Goal: Information Seeking & Learning: Understand process/instructions

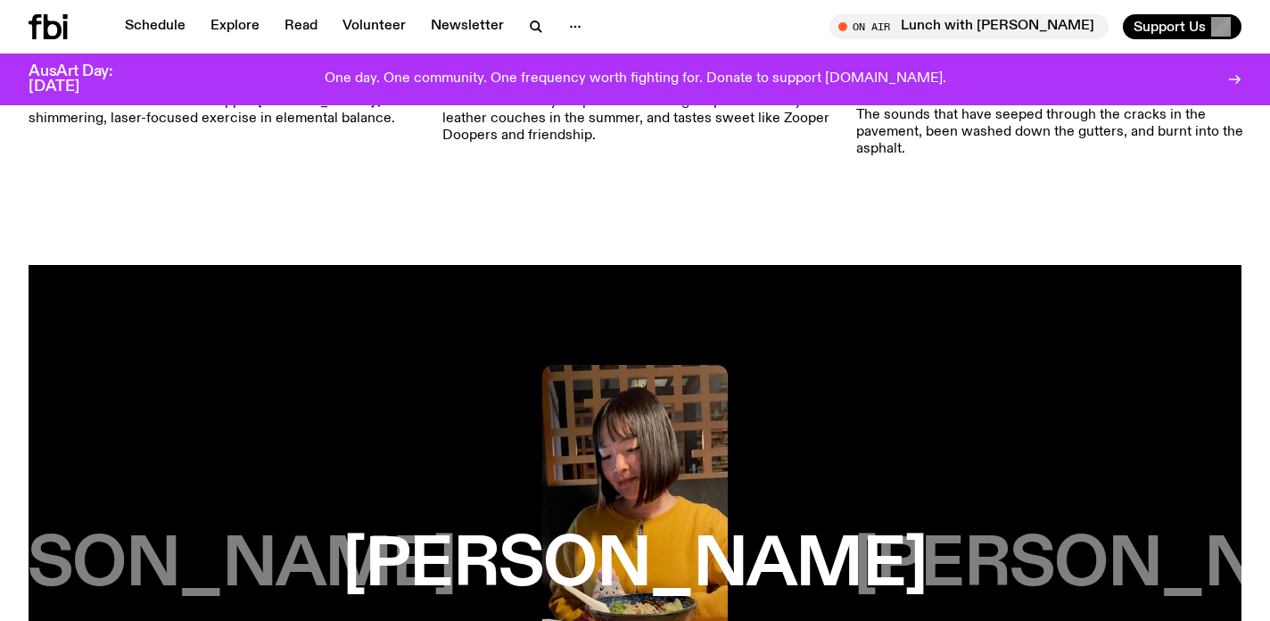
scroll to position [3972, 0]
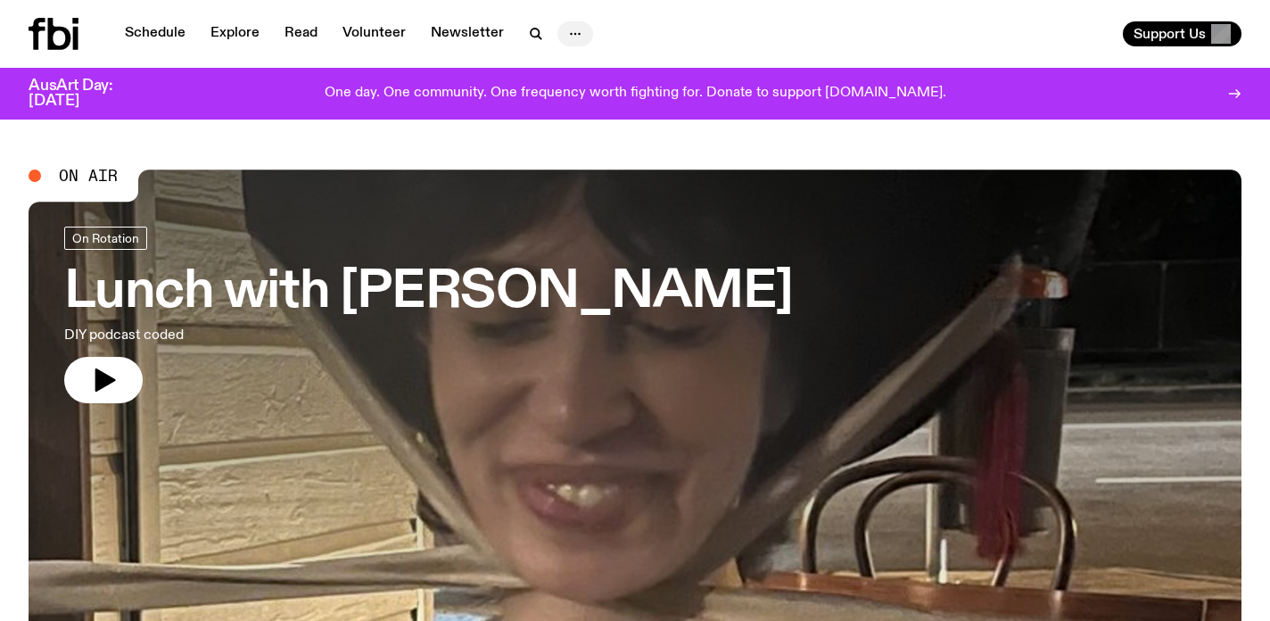
click at [564, 31] on icon "button" at bounding box center [574, 33] width 21 height 21
click at [574, 100] on link "Contact" at bounding box center [575, 101] width 89 height 25
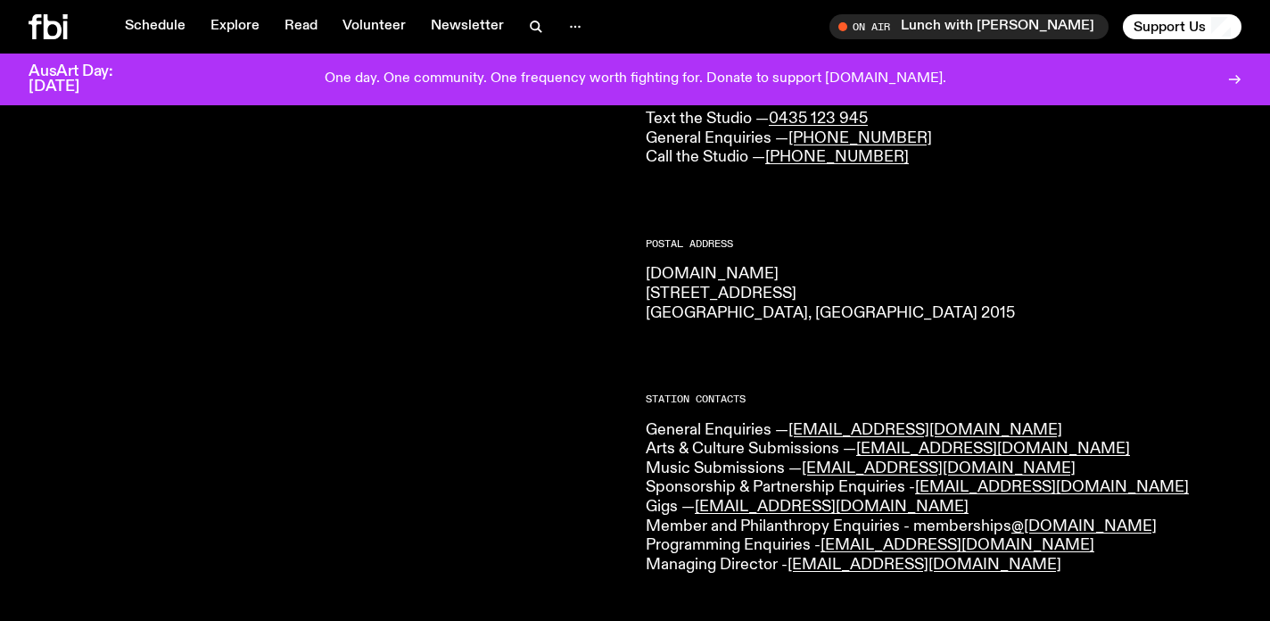
scroll to position [222, 0]
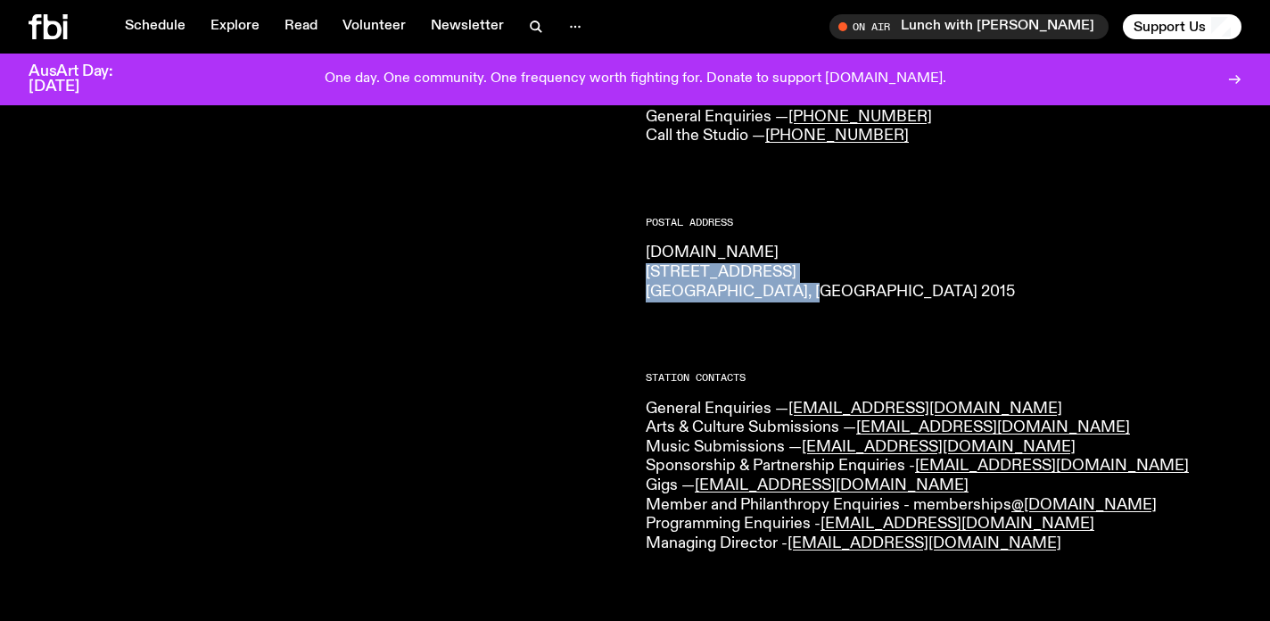
drag, startPoint x: 815, startPoint y: 299, endPoint x: 637, endPoint y: 276, distance: 179.7
click at [637, 276] on div "CONTACT US Office Hours: Tue-Fri, 10am-6pm Text the Studio — 0435 123 945 Gener…" at bounding box center [635, 574] width 1270 height 1138
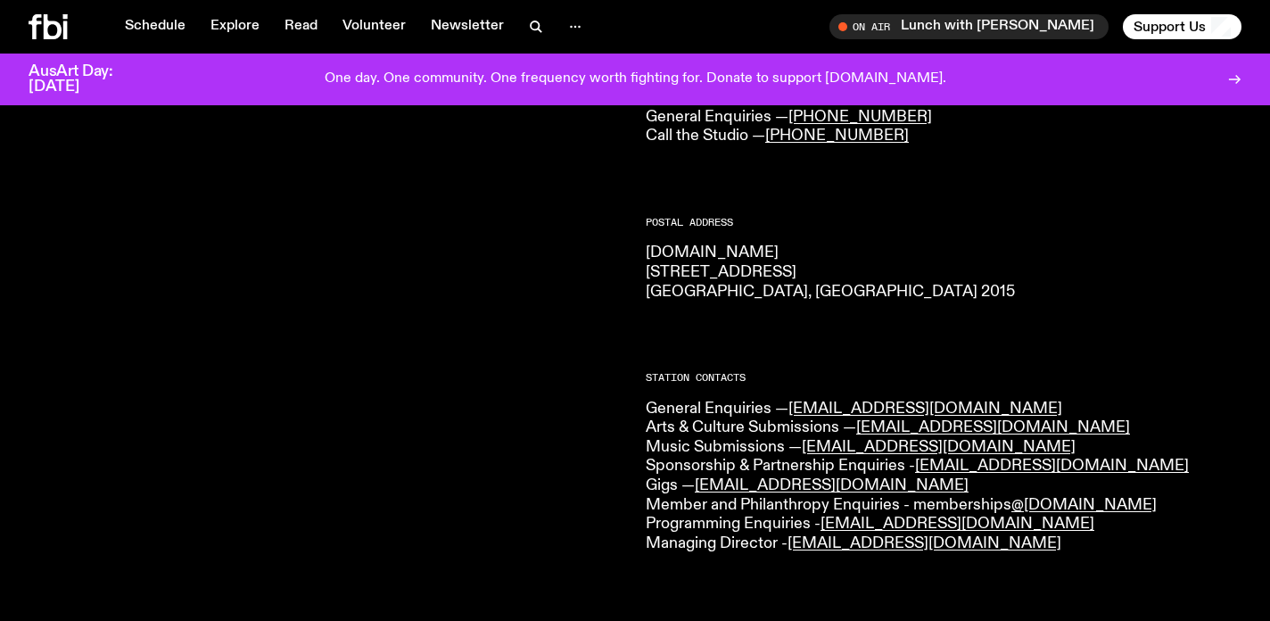
click at [644, 274] on div "CONTACT US Office Hours: Tue-Fri, 10am-6pm Text the Studio — 0435 123 945 Gener…" at bounding box center [635, 574] width 1270 height 1138
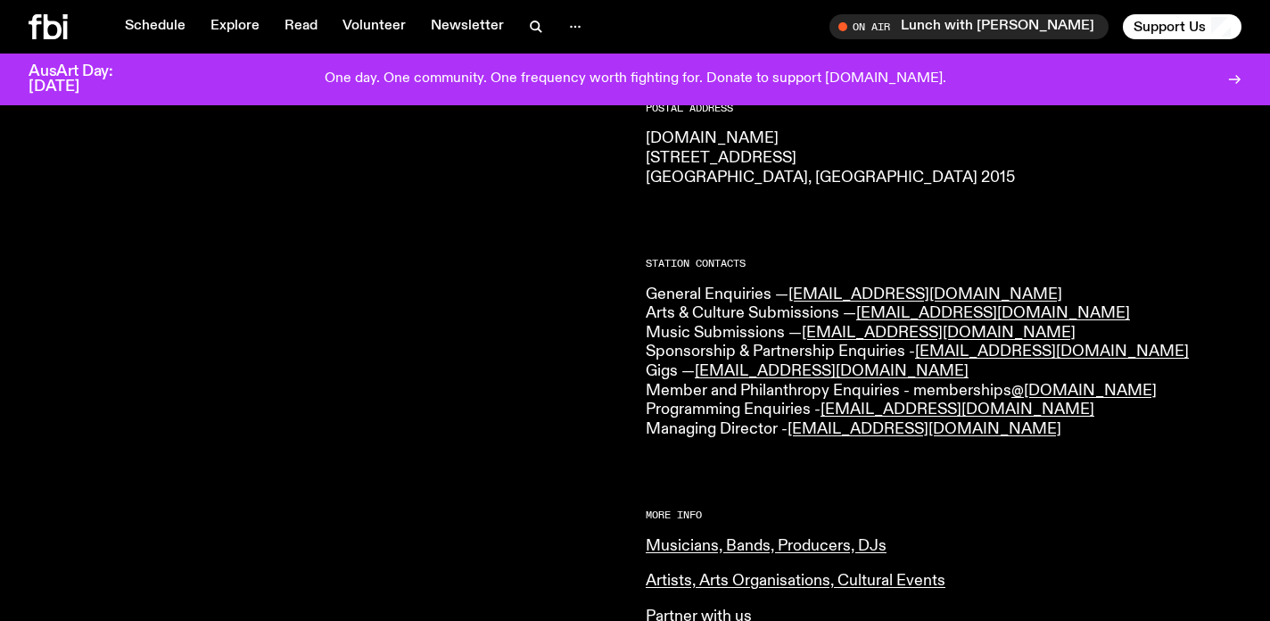
scroll to position [0, 0]
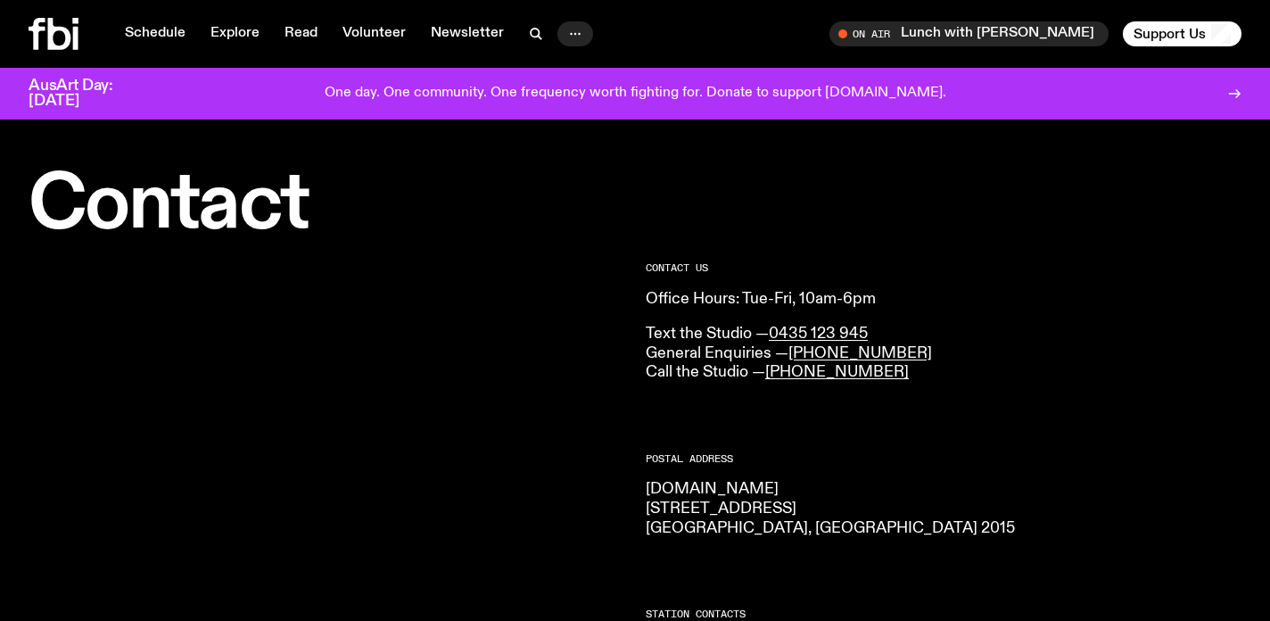
click at [575, 37] on icon "button" at bounding box center [574, 33] width 21 height 21
click at [582, 67] on link "About Us" at bounding box center [575, 71] width 89 height 25
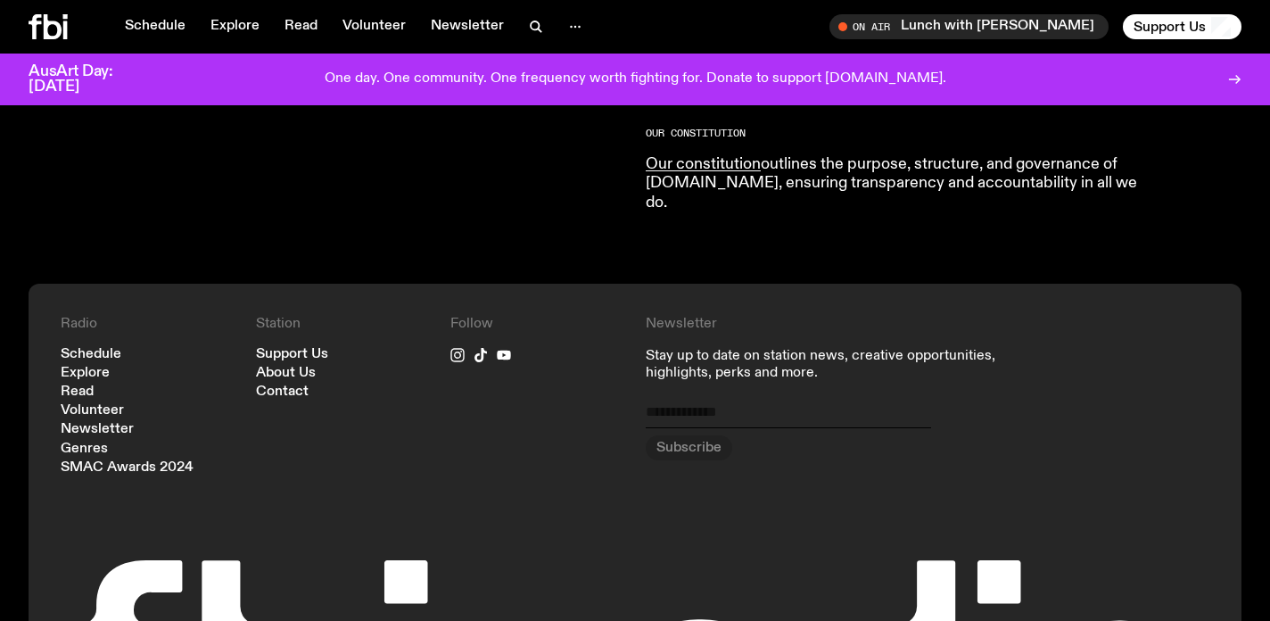
scroll to position [1888, 0]
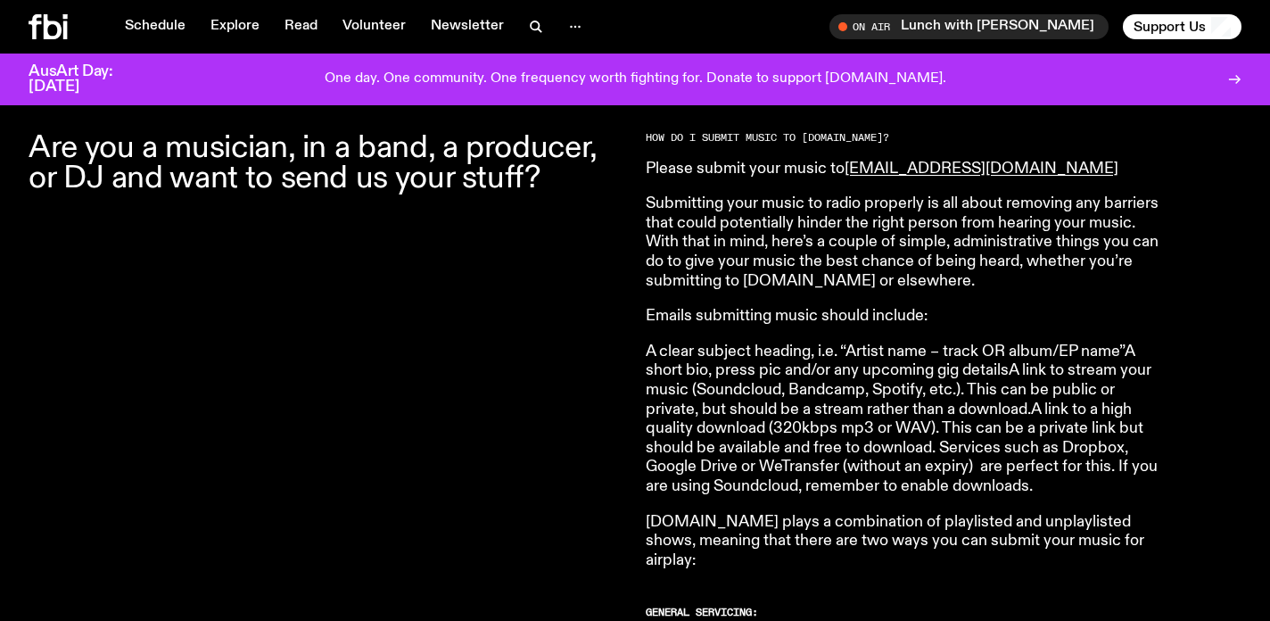
scroll to position [608, 0]
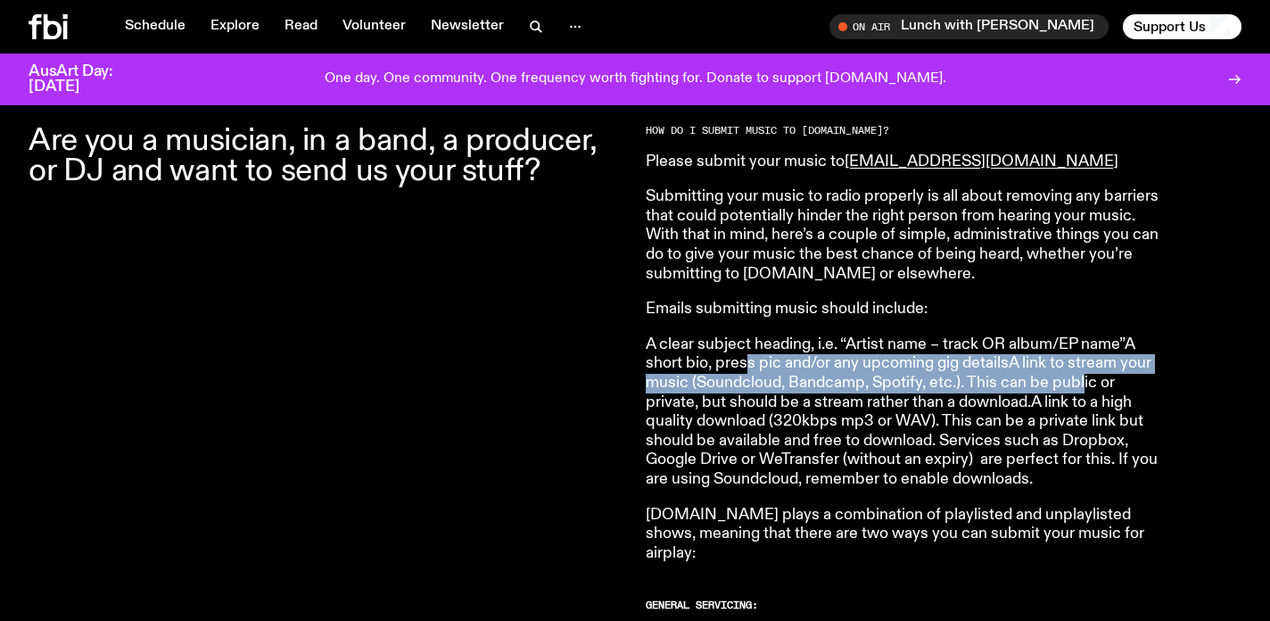
drag, startPoint x: 745, startPoint y: 358, endPoint x: 1090, endPoint y: 381, distance: 346.7
click at [1090, 381] on p "A clear subject heading, i.e. “Artist name – track OR album/EP name”A short bio…" at bounding box center [903, 412] width 514 height 154
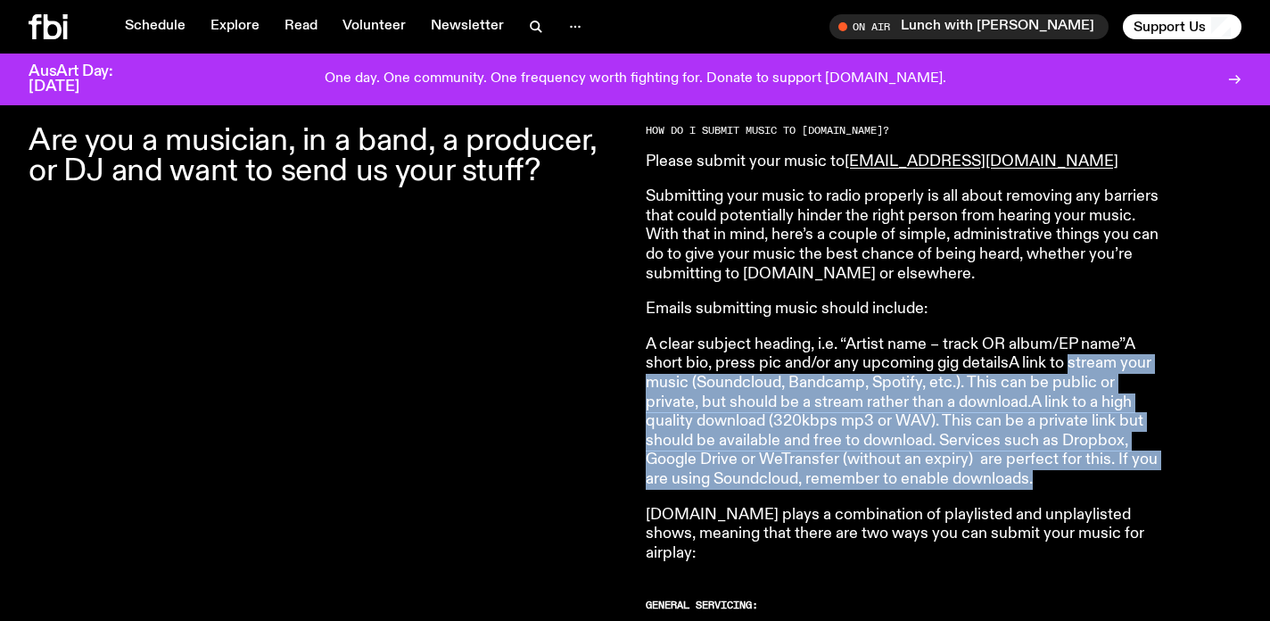
drag, startPoint x: 1069, startPoint y: 356, endPoint x: 1147, endPoint y: 485, distance: 150.8
click at [1147, 485] on p "A clear subject heading, i.e. “Artist name – track OR album/EP name”A short bio…" at bounding box center [903, 412] width 514 height 154
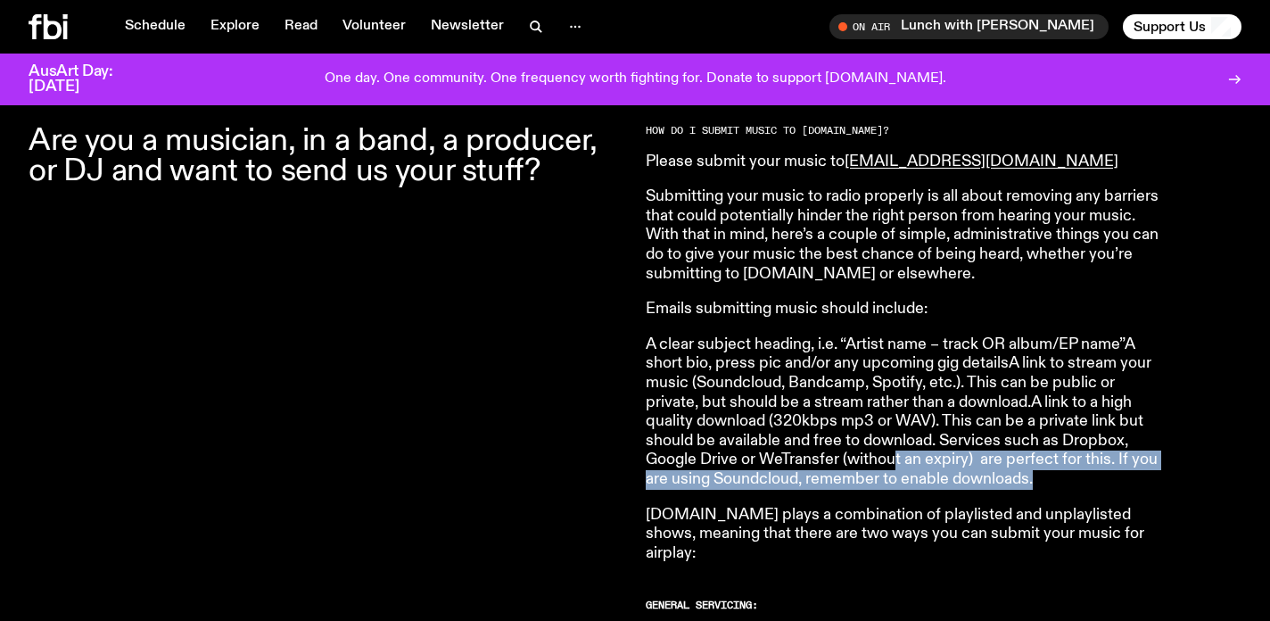
drag, startPoint x: 1147, startPoint y: 485, endPoint x: 894, endPoint y: 465, distance: 253.1
click at [894, 465] on p "A clear subject heading, i.e. “Artist name – track OR album/EP name”A short bio…" at bounding box center [903, 412] width 514 height 154
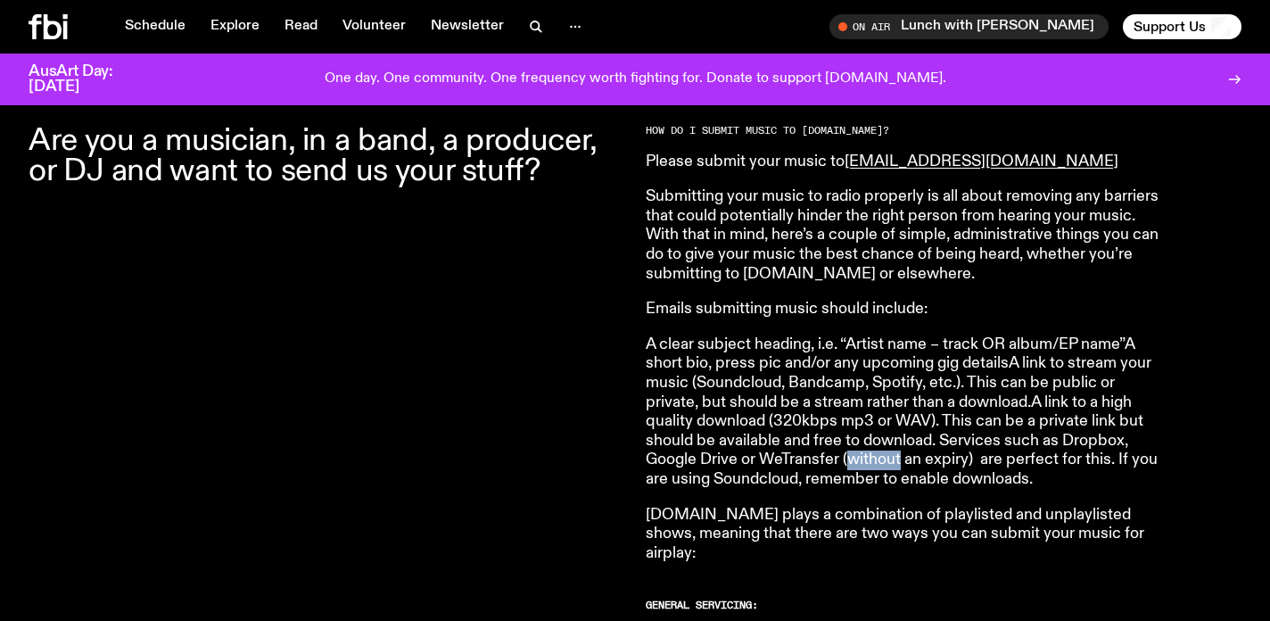
click at [894, 465] on p "A clear subject heading, i.e. “Artist name – track OR album/EP name”A short bio…" at bounding box center [903, 412] width 514 height 154
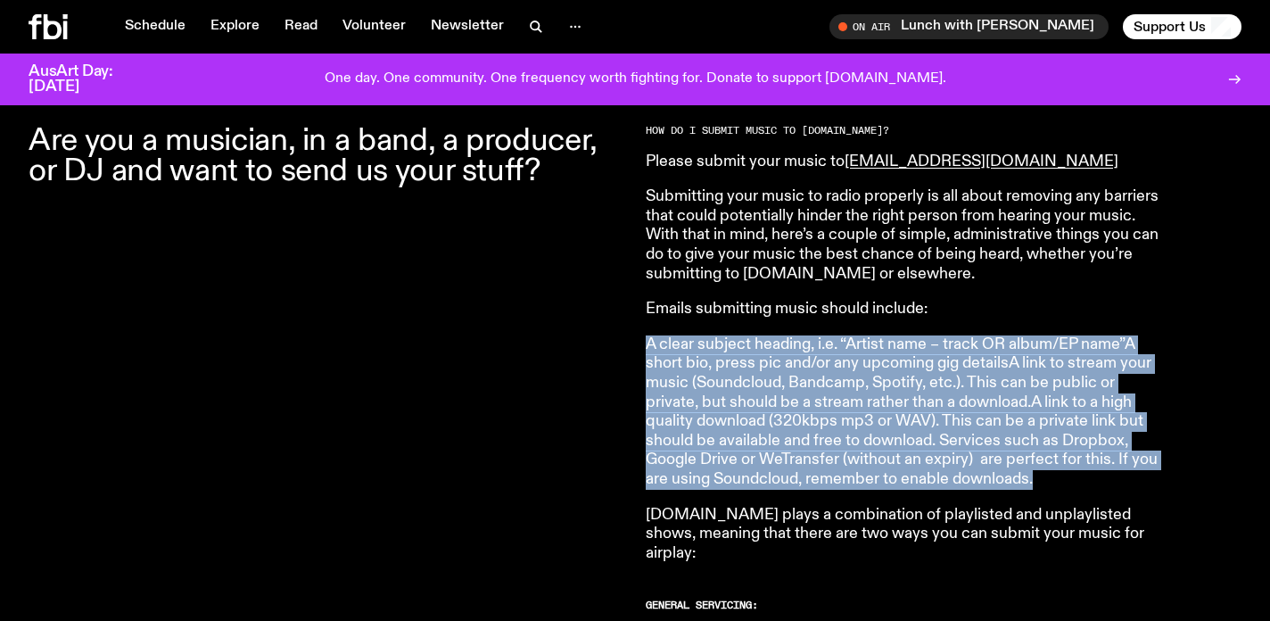
click at [894, 465] on p "A clear subject heading, i.e. “Artist name – track OR album/EP name”A short bio…" at bounding box center [903, 412] width 514 height 154
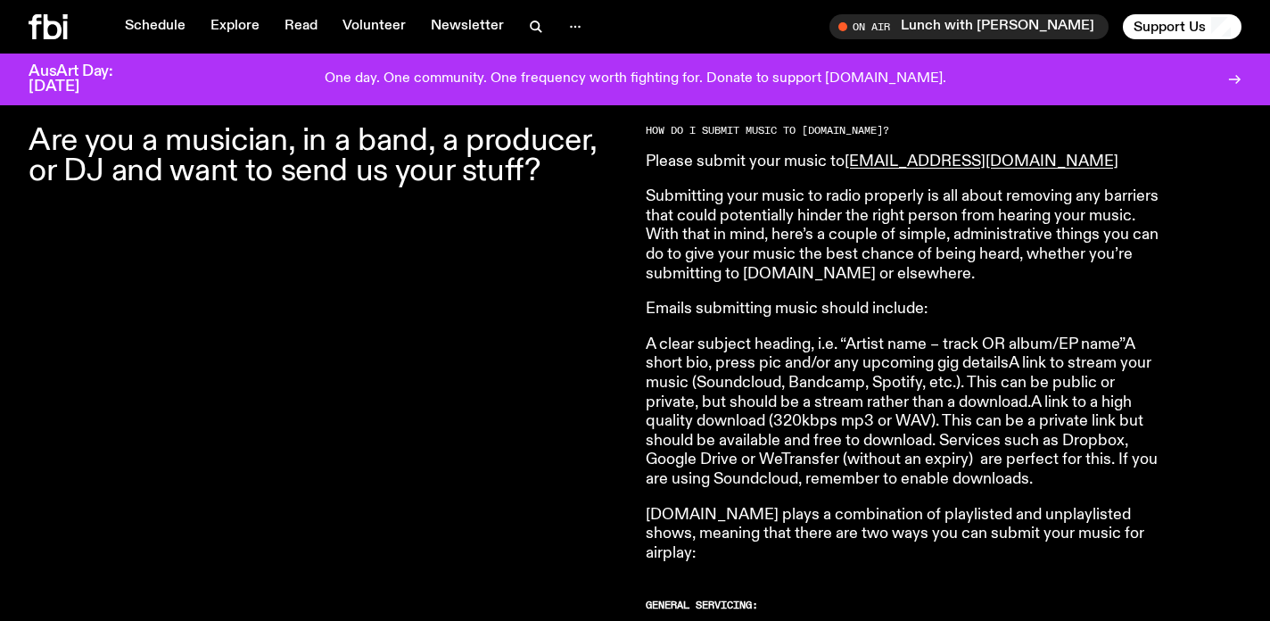
click at [974, 480] on p "A clear subject heading, i.e. “Artist name – track OR album/EP name”A short bio…" at bounding box center [903, 412] width 514 height 154
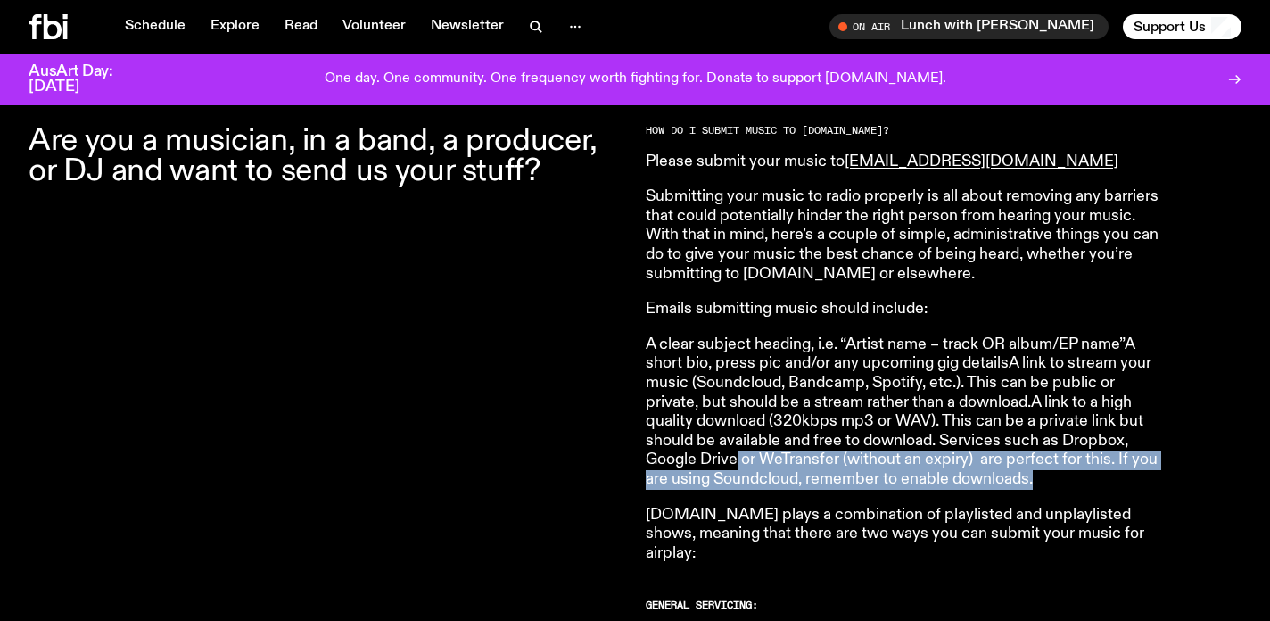
drag, startPoint x: 1122, startPoint y: 494, endPoint x: 735, endPoint y: 461, distance: 388.4
click at [735, 461] on p "A clear subject heading, i.e. “Artist name – track OR album/EP name”A short bio…" at bounding box center [903, 412] width 514 height 154
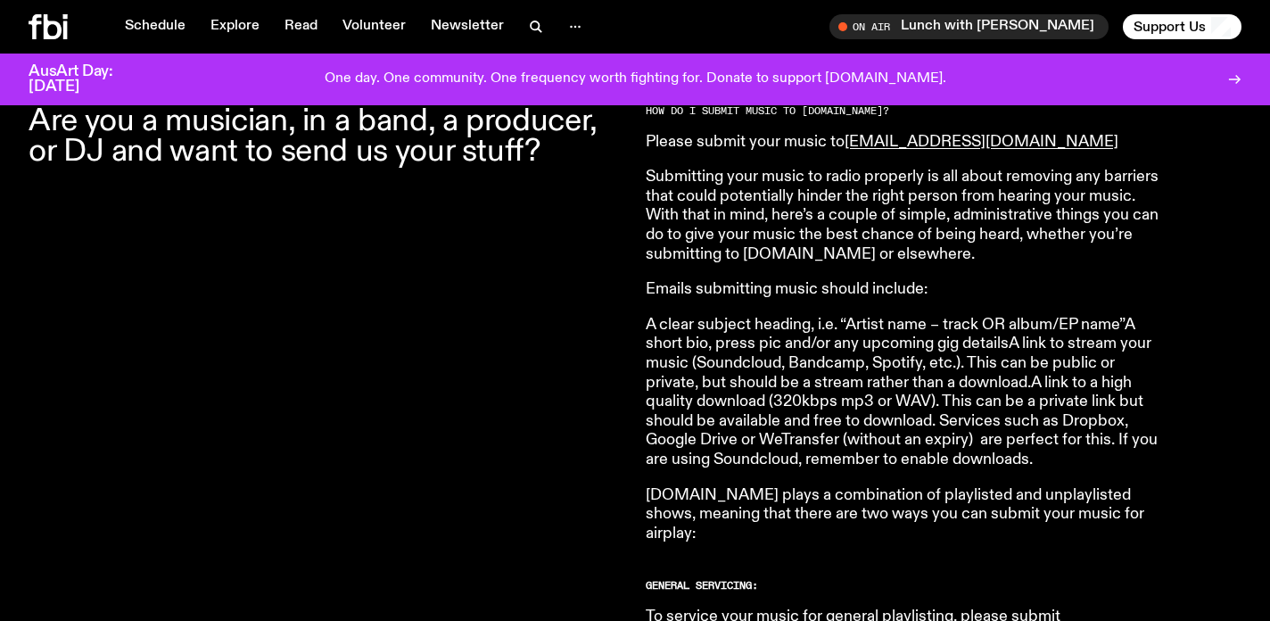
scroll to position [627, 0]
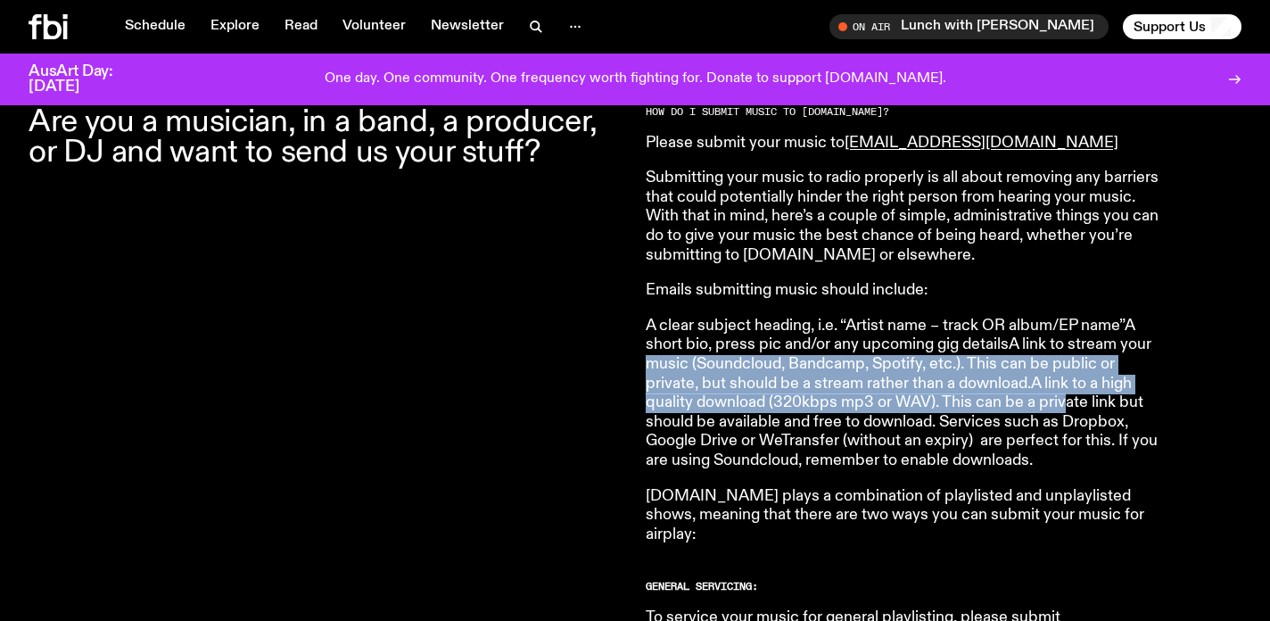
drag, startPoint x: 646, startPoint y: 361, endPoint x: 1066, endPoint y: 405, distance: 422.2
click at [1066, 404] on p "A clear subject heading, i.e. “Artist name – track OR album/EP name”A short bio…" at bounding box center [903, 394] width 514 height 154
click at [1066, 405] on p "A clear subject heading, i.e. “Artist name – track OR album/EP name”A short bio…" at bounding box center [903, 394] width 514 height 154
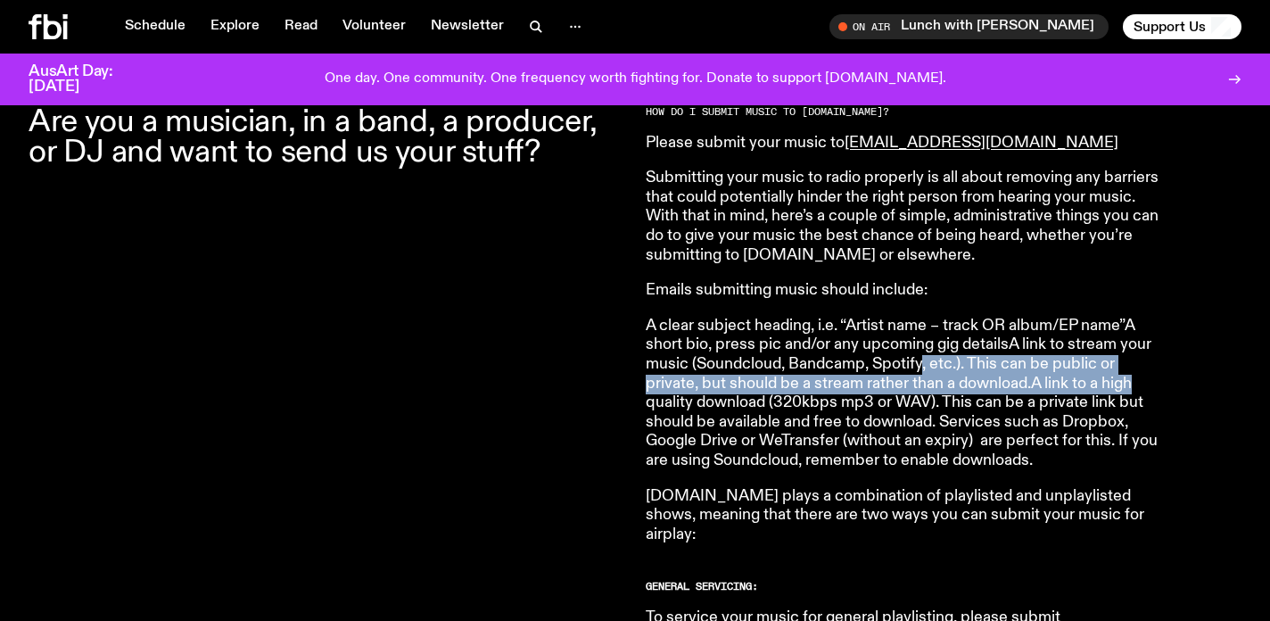
drag, startPoint x: 922, startPoint y: 368, endPoint x: 1171, endPoint y: 387, distance: 249.5
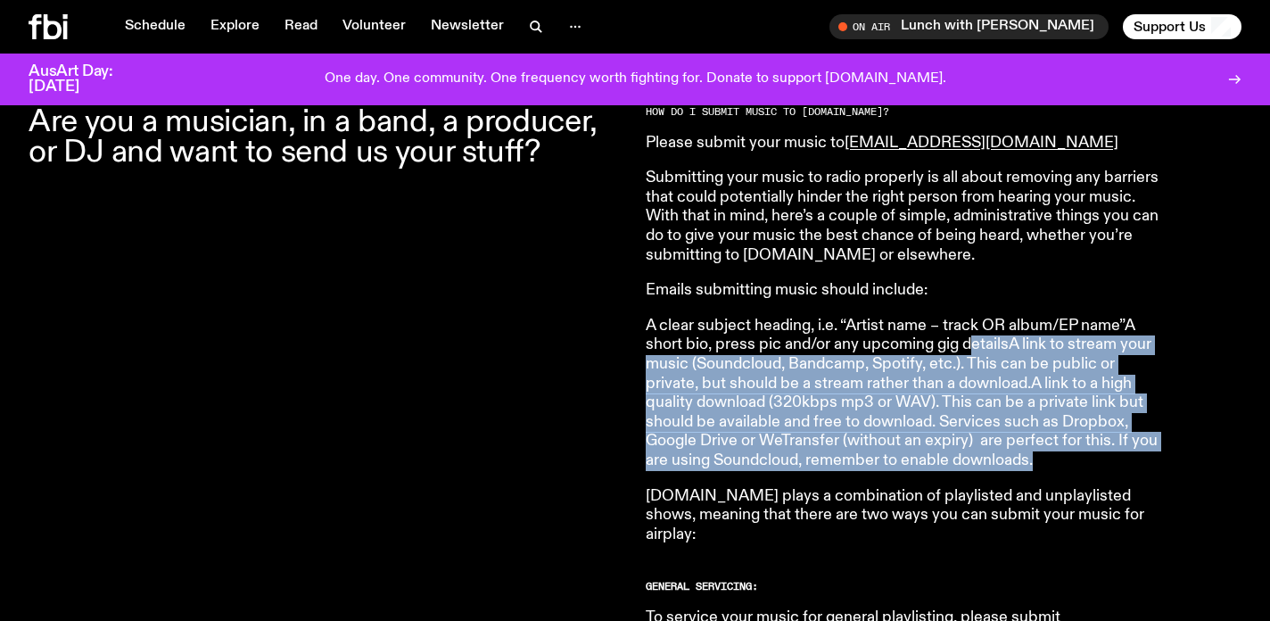
drag, startPoint x: 968, startPoint y: 344, endPoint x: 1089, endPoint y: 454, distance: 162.8
click at [1089, 454] on p "A clear subject heading, i.e. “Artist name – track OR album/EP name”A short bio…" at bounding box center [903, 394] width 514 height 154
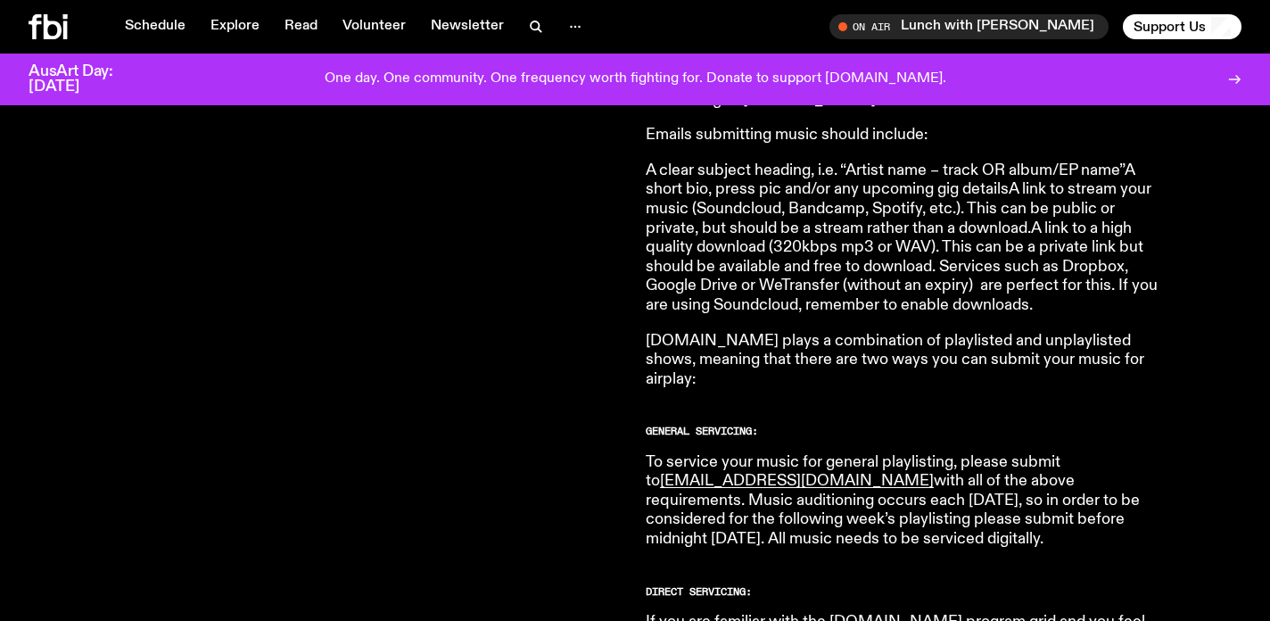
scroll to position [779, 0]
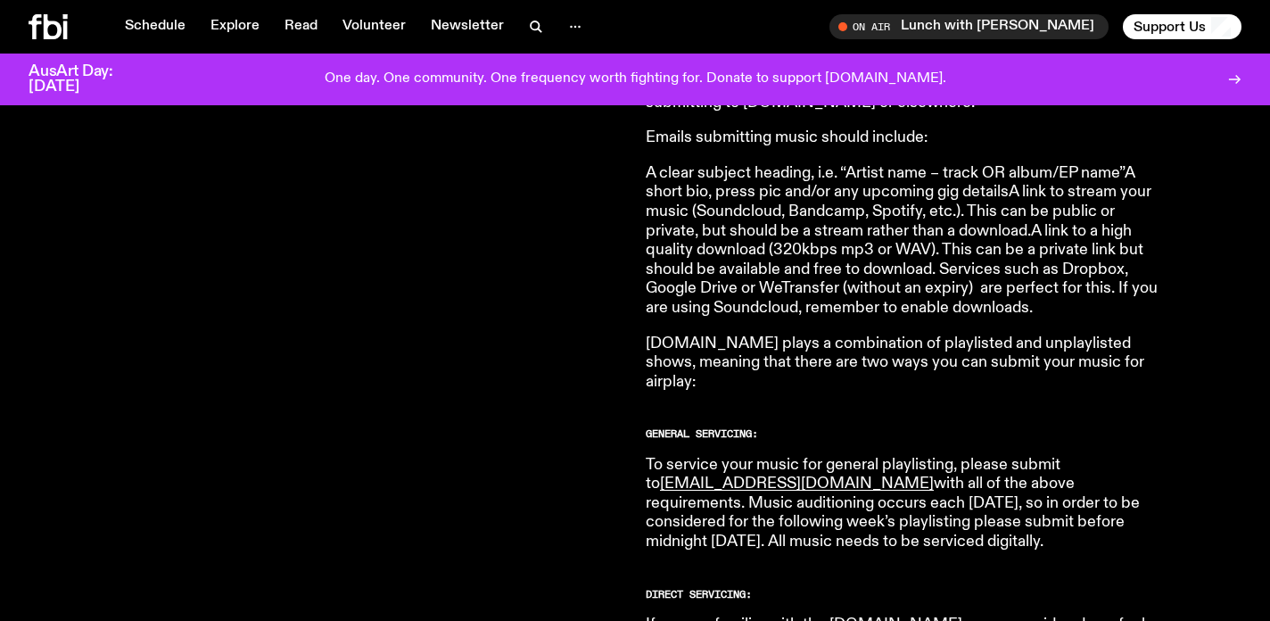
click at [918, 236] on p "A clear subject heading, i.e. “Artist name – track OR album/EP name”A short bio…" at bounding box center [903, 241] width 514 height 154
click at [910, 499] on p "To service your music for general playlisting, please submit to music@fbiradio.…" at bounding box center [903, 504] width 514 height 96
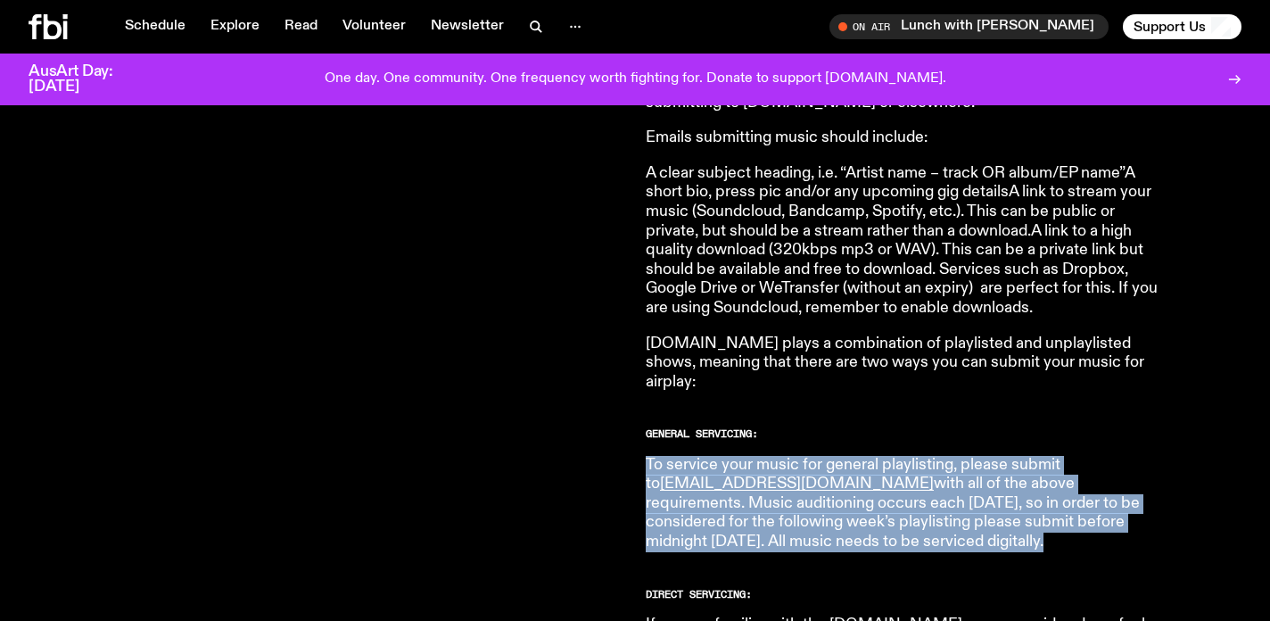
click at [910, 499] on p "To service your music for general playlisting, please submit to music@fbiradio.…" at bounding box center [903, 504] width 514 height 96
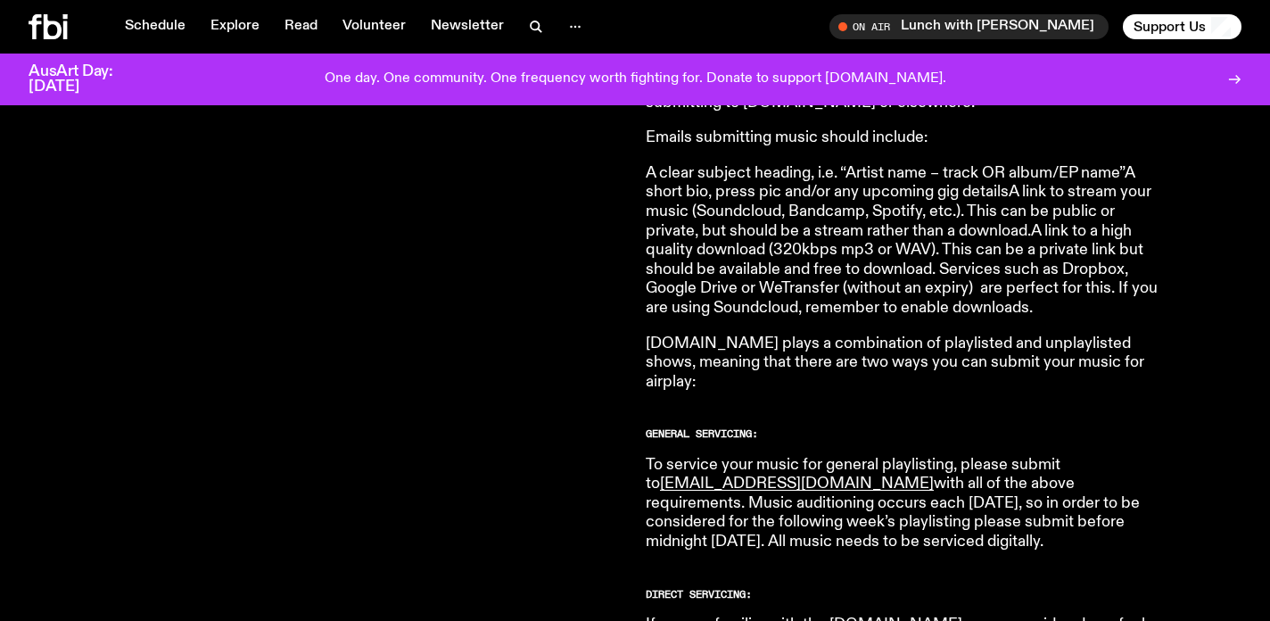
click at [934, 515] on p "To service your music for general playlisting, please submit to music@fbiradio.…" at bounding box center [903, 504] width 514 height 96
click at [937, 525] on p "To service your music for general playlisting, please submit to music@fbiradio.…" at bounding box center [903, 504] width 514 height 96
click at [959, 528] on p "To service your music for general playlisting, please submit to music@fbiradio.…" at bounding box center [903, 504] width 514 height 96
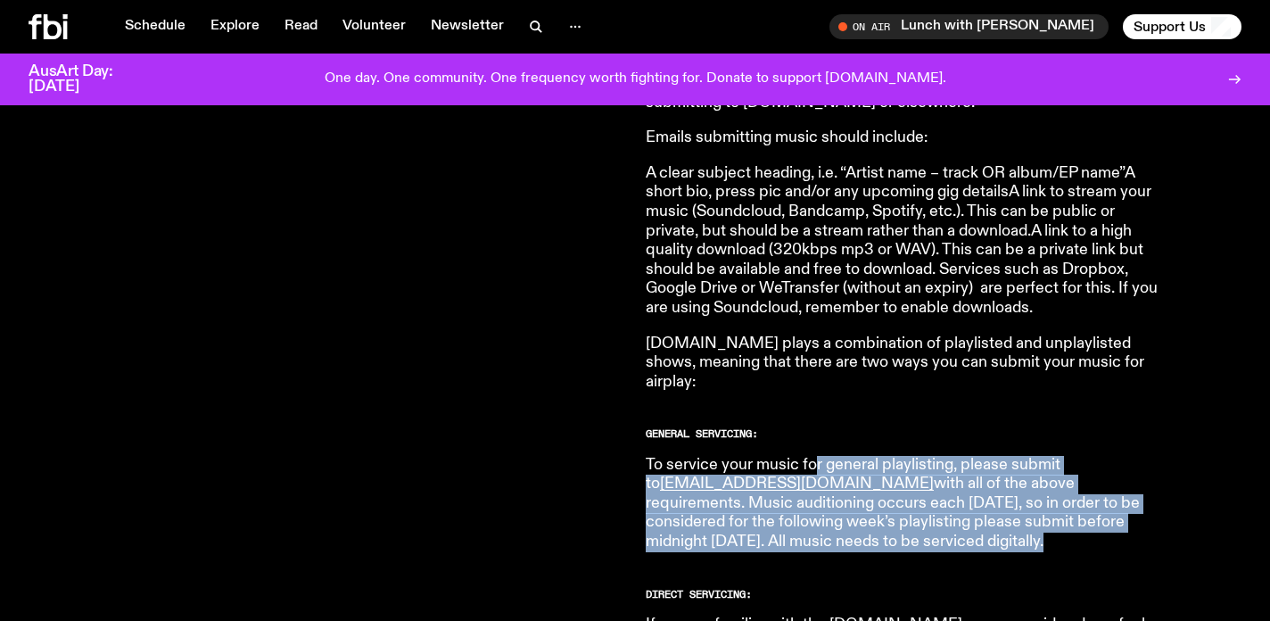
drag, startPoint x: 813, startPoint y: 442, endPoint x: 963, endPoint y: 542, distance: 180.0
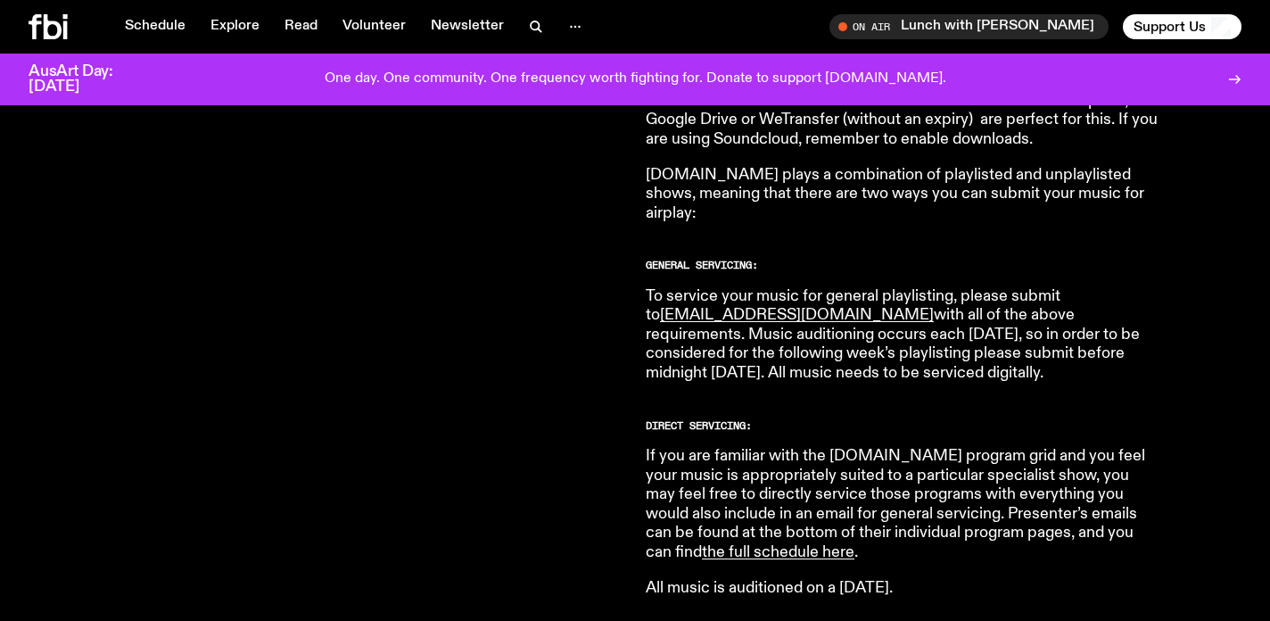
scroll to position [949, 0]
click at [702, 543] on link "the full schedule here" at bounding box center [778, 551] width 152 height 16
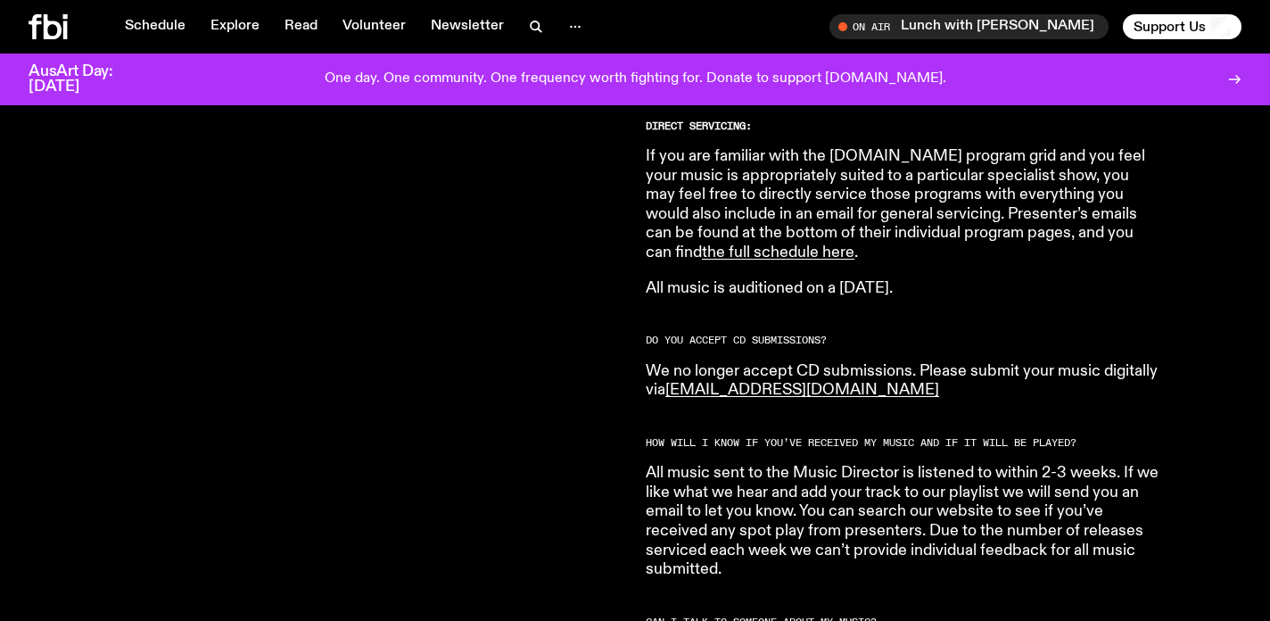
scroll to position [1249, 0]
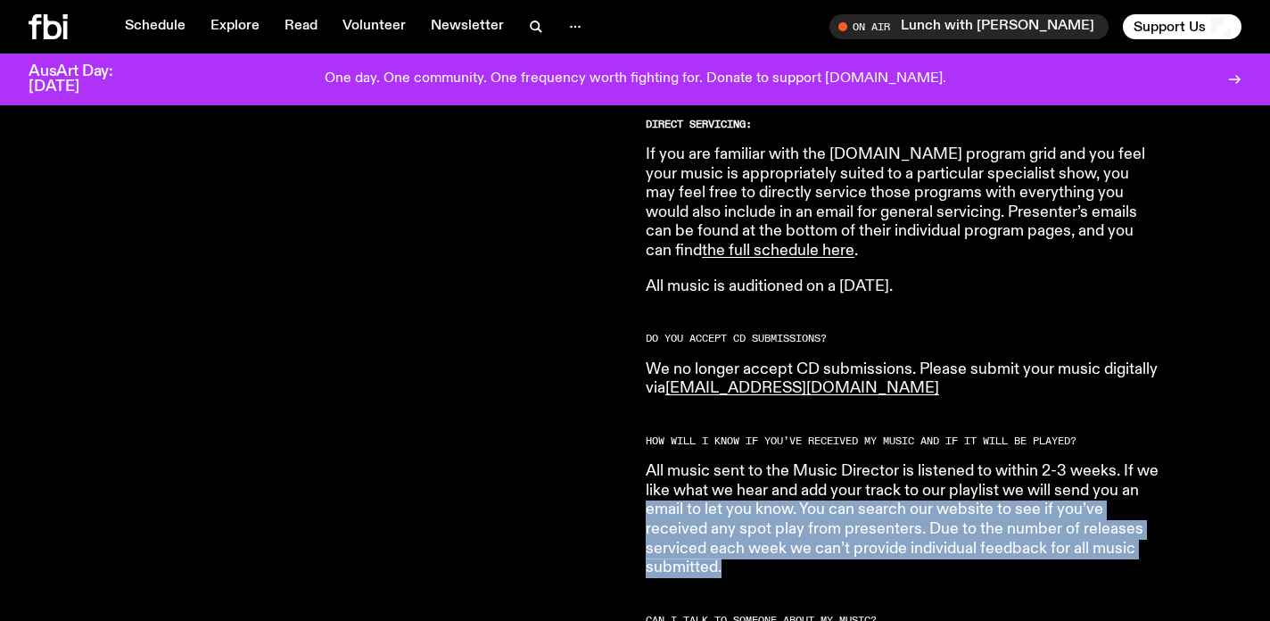
drag, startPoint x: 748, startPoint y: 550, endPoint x: 640, endPoint y: 498, distance: 120.0
click at [676, 502] on p "All music sent to the Music Director is listened to within 2-3 weeks. If we lik…" at bounding box center [903, 520] width 514 height 116
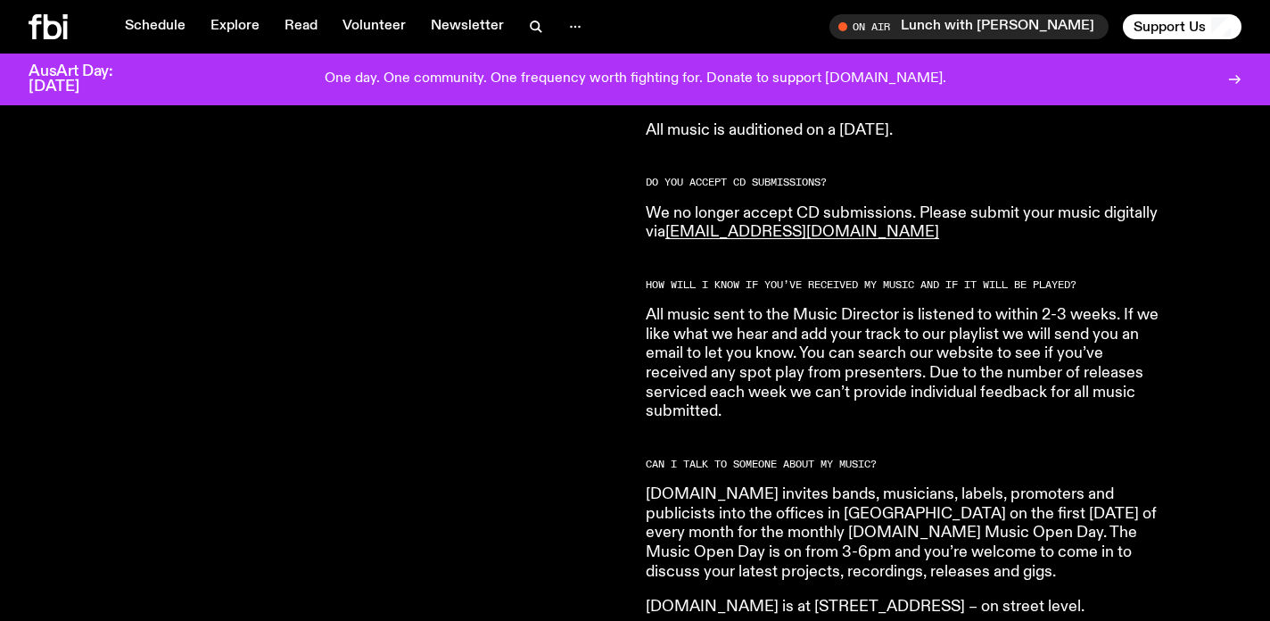
scroll to position [1408, 0]
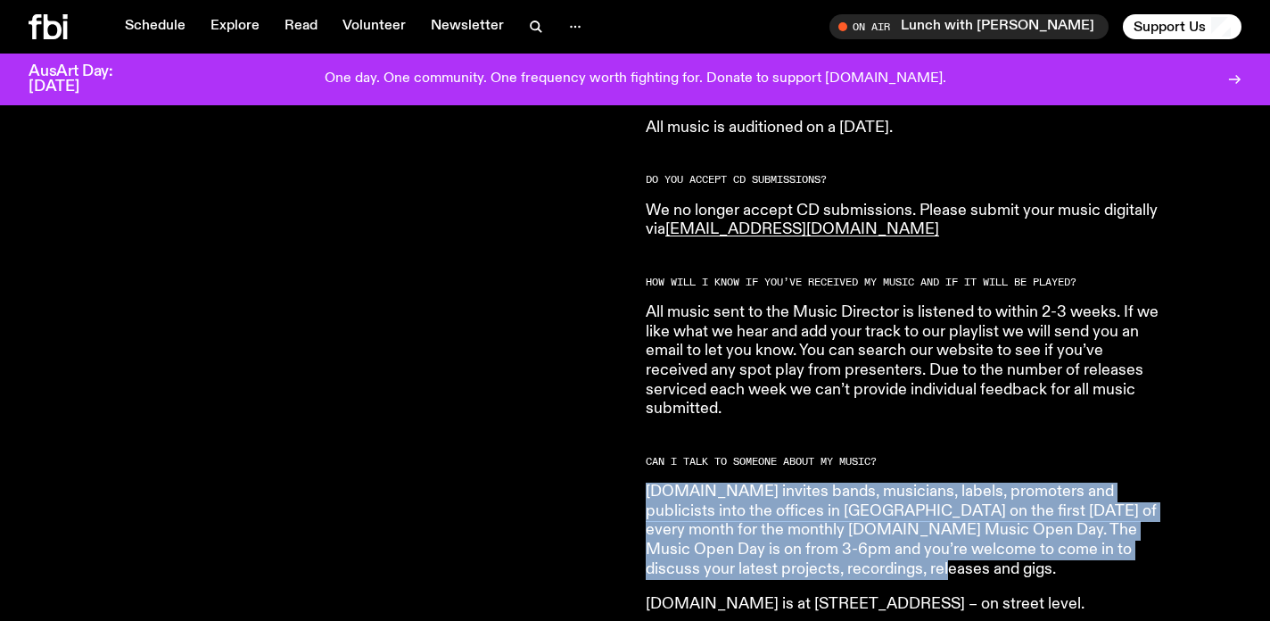
drag, startPoint x: 647, startPoint y: 480, endPoint x: 1133, endPoint y: 552, distance: 491.3
click at [1133, 552] on p "fbi.radio invites bands, musicians, labels, promoters and publicists into the o…" at bounding box center [903, 530] width 514 height 96
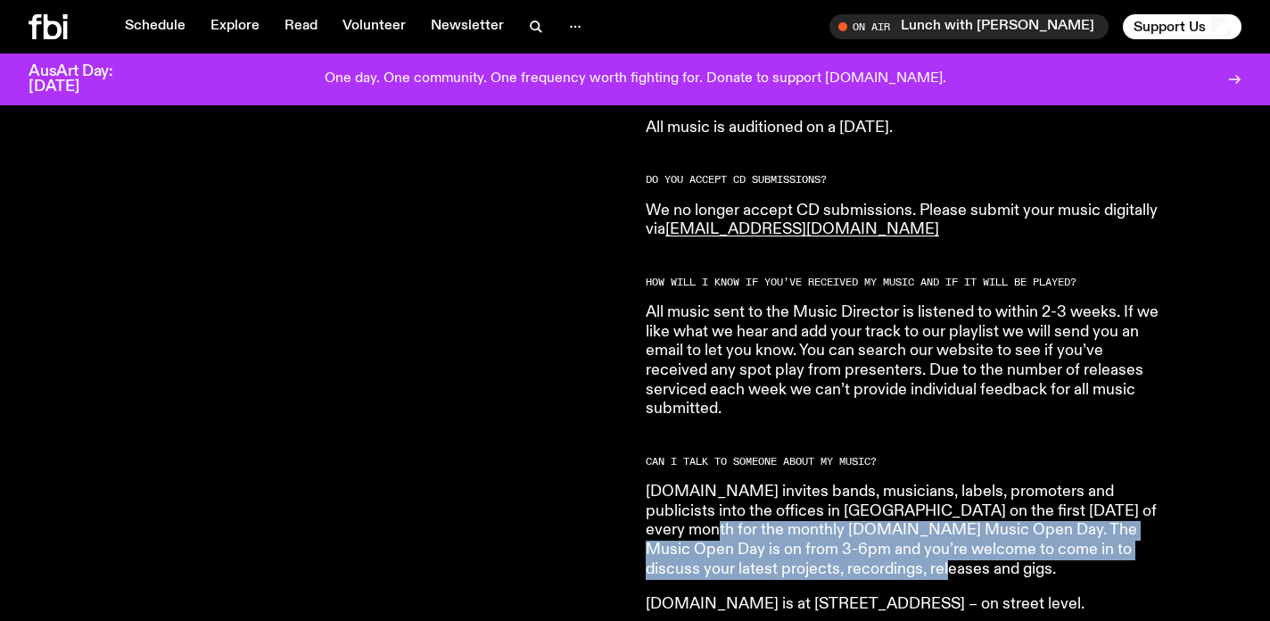
drag, startPoint x: 1133, startPoint y: 552, endPoint x: 640, endPoint y: 507, distance: 495.1
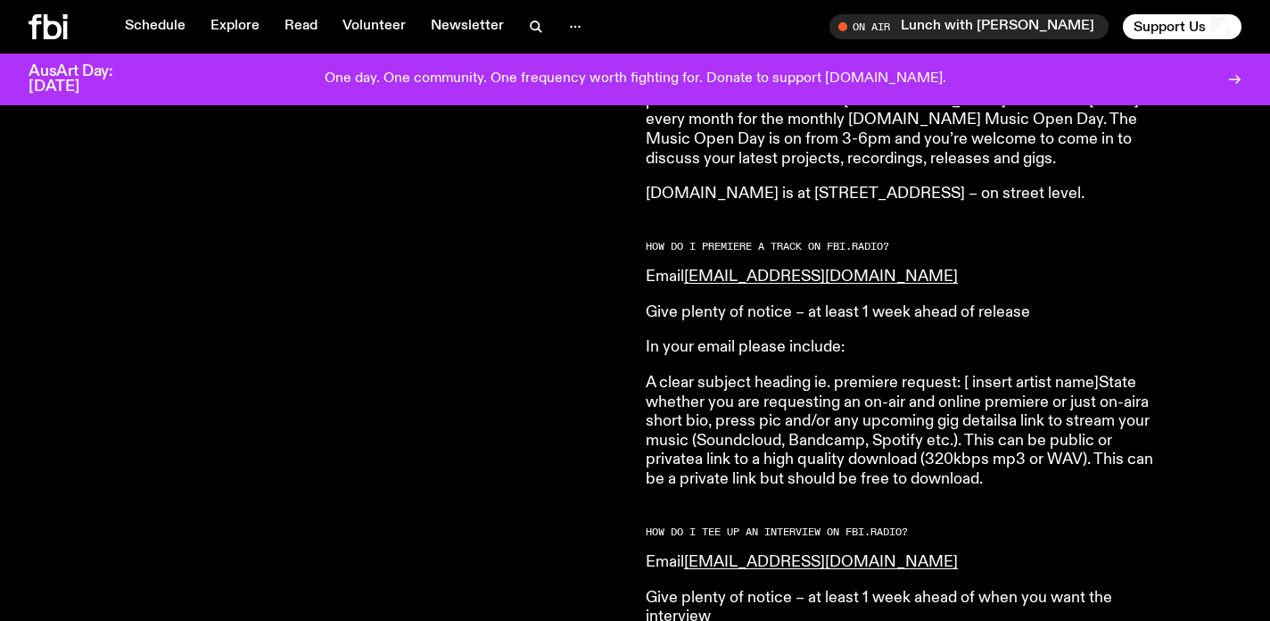
scroll to position [1809, 0]
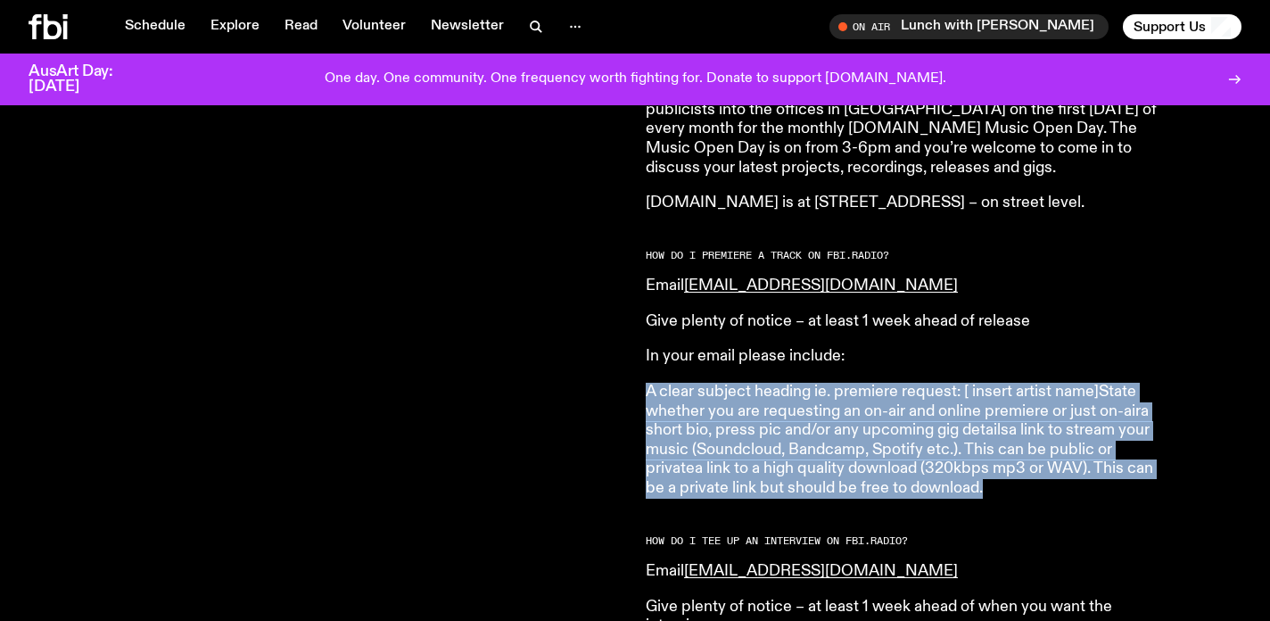
drag, startPoint x: 638, startPoint y: 372, endPoint x: 1129, endPoint y: 490, distance: 504.5
click at [1129, 490] on div "Are you a musician, in a band, a producer, or DJ and want to send us your stuff…" at bounding box center [635, 418] width 1270 height 3031
click at [1129, 490] on article "HOW DO I SUBMIT MUSIC TO FBi.radio? Please submit your music to music@fbiradio.…" at bounding box center [903, 394] width 514 height 2938
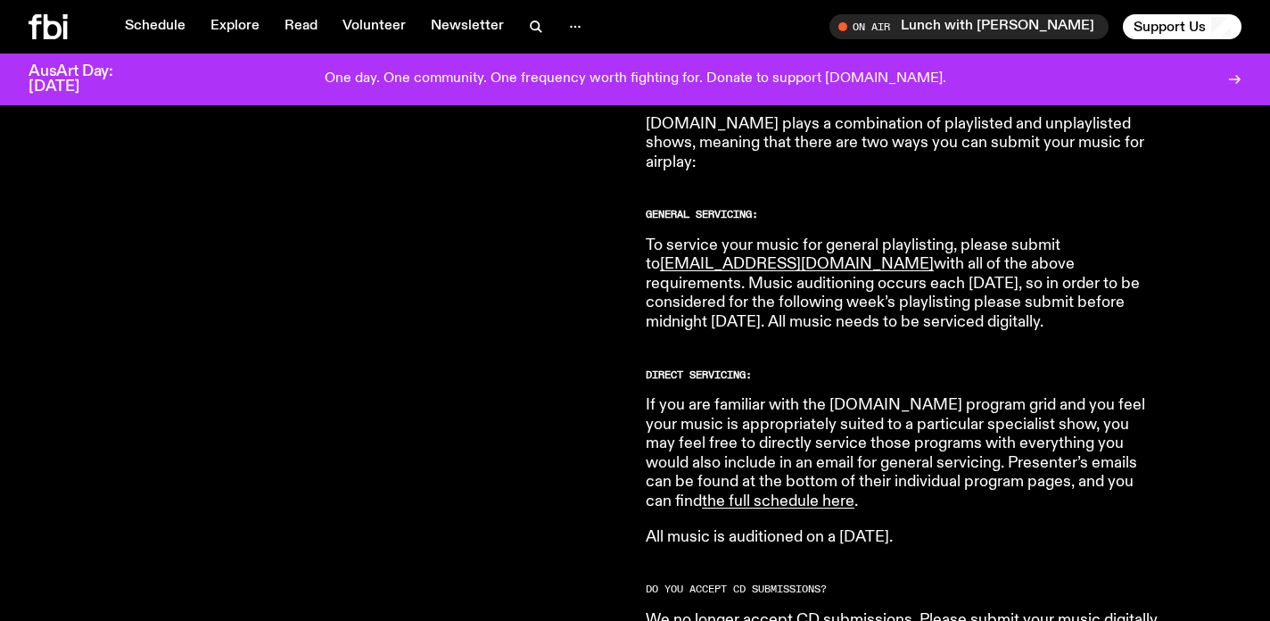
scroll to position [993, 0]
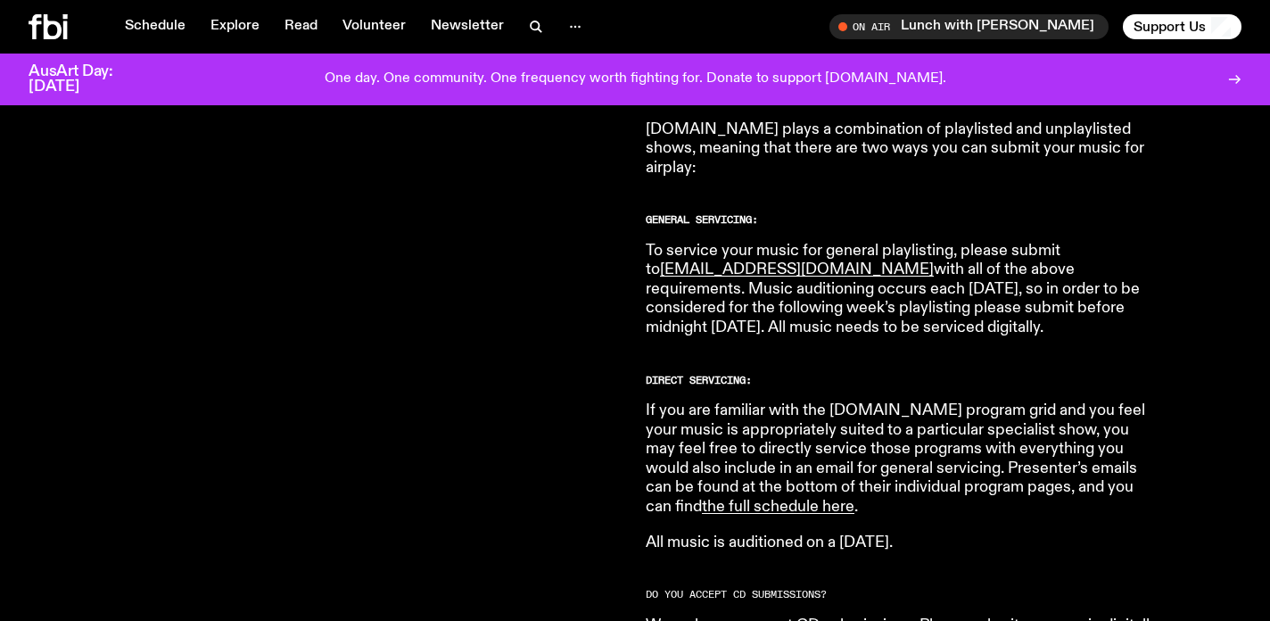
click at [960, 443] on p "If you are familiar with the fbi.radio program grid and you feel your music is …" at bounding box center [903, 459] width 514 height 116
click at [951, 419] on p "If you are familiar with the fbi.radio program grid and you feel your music is …" at bounding box center [903, 459] width 514 height 116
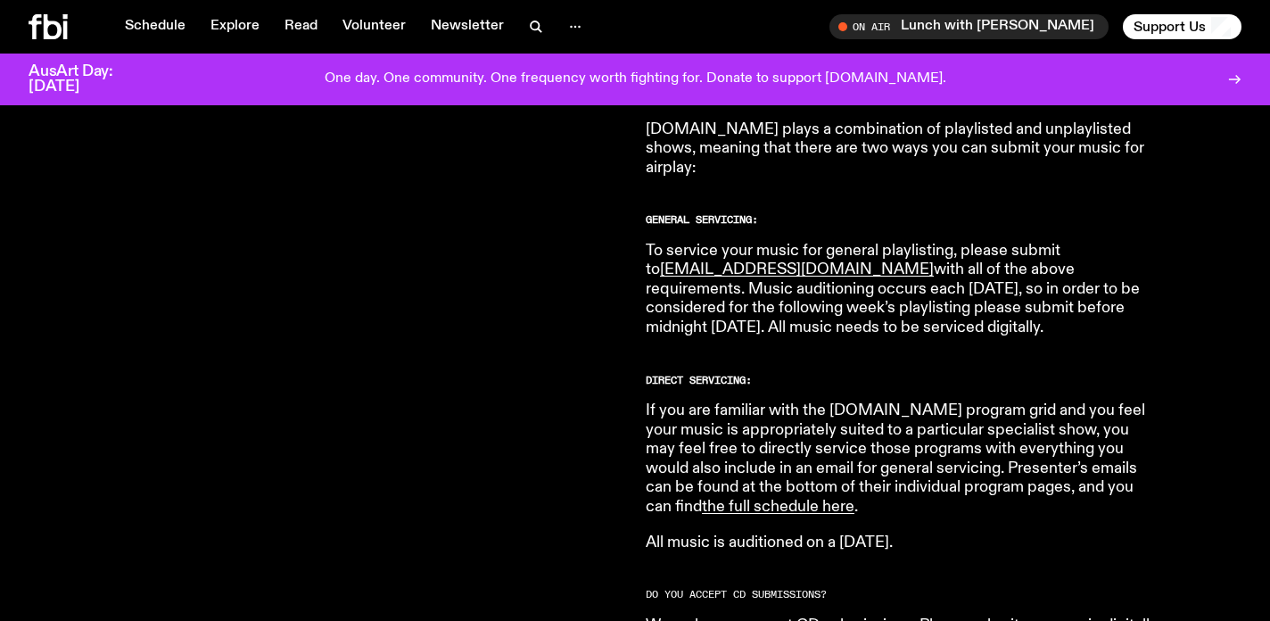
drag, startPoint x: 939, startPoint y: 313, endPoint x: 638, endPoint y: 222, distance: 314.8
copy p "To service your music for general playlisting, please submit to music@fbiradio.…"
drag, startPoint x: 873, startPoint y: 208, endPoint x: 836, endPoint y: 224, distance: 39.9
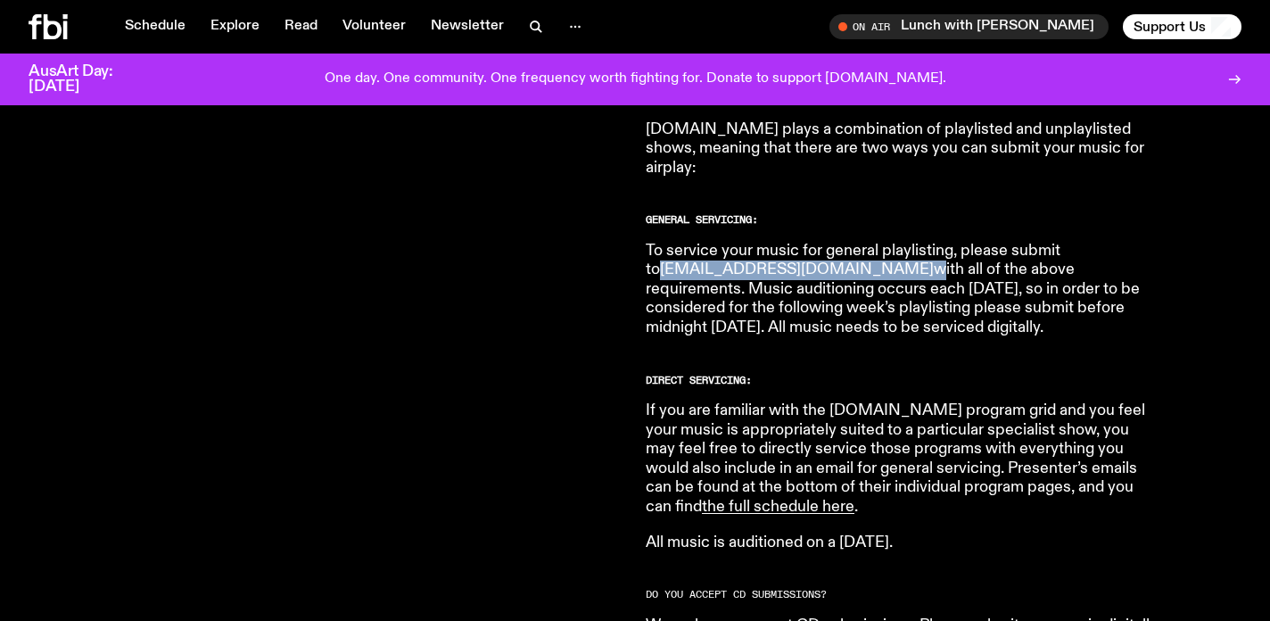
drag, startPoint x: 810, startPoint y: 252, endPoint x: 668, endPoint y: 250, distance: 141.8
click at [668, 250] on p "To service your music for general playlisting, please submit to music@fbiradio.…" at bounding box center [903, 290] width 514 height 96
copy p "music@fbiradio.com"
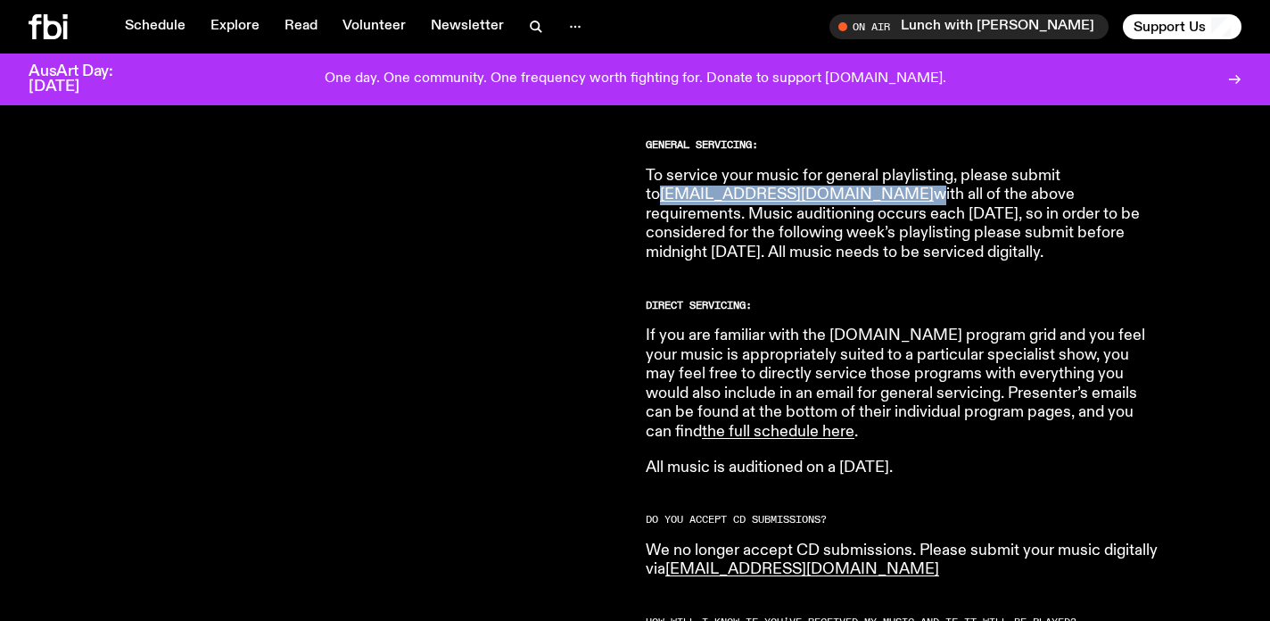
scroll to position [1069, 0]
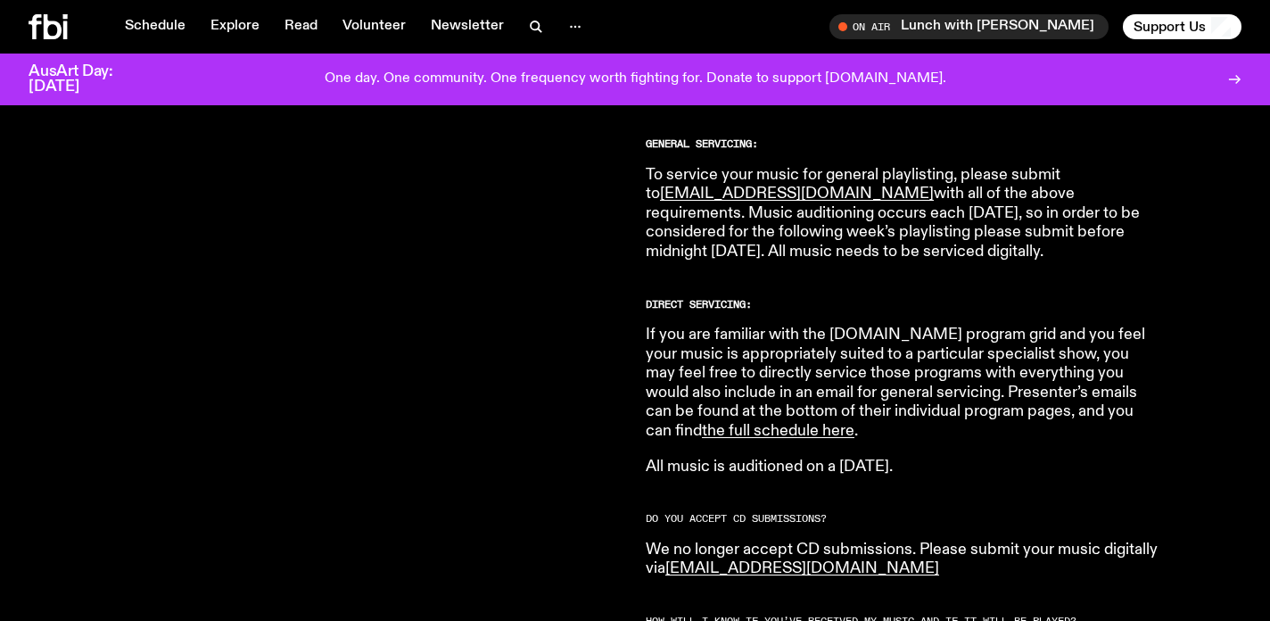
click at [872, 380] on p "If you are familiar with the fbi.radio program grid and you feel your music is …" at bounding box center [903, 383] width 514 height 116
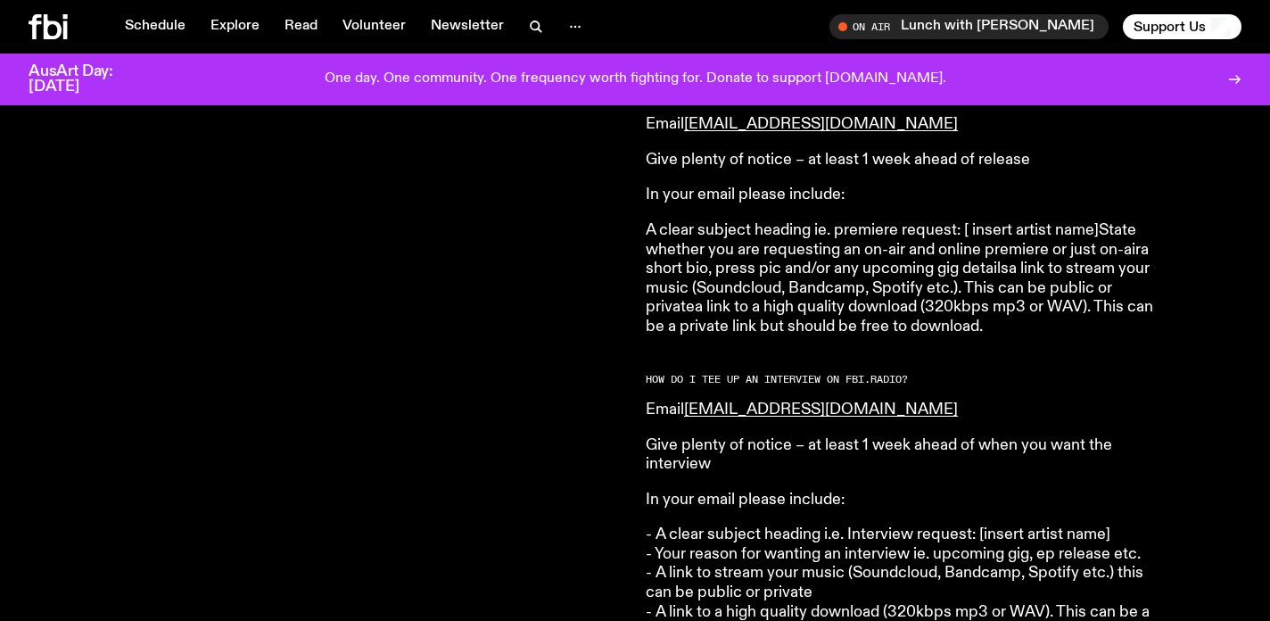
scroll to position [2037, 0]
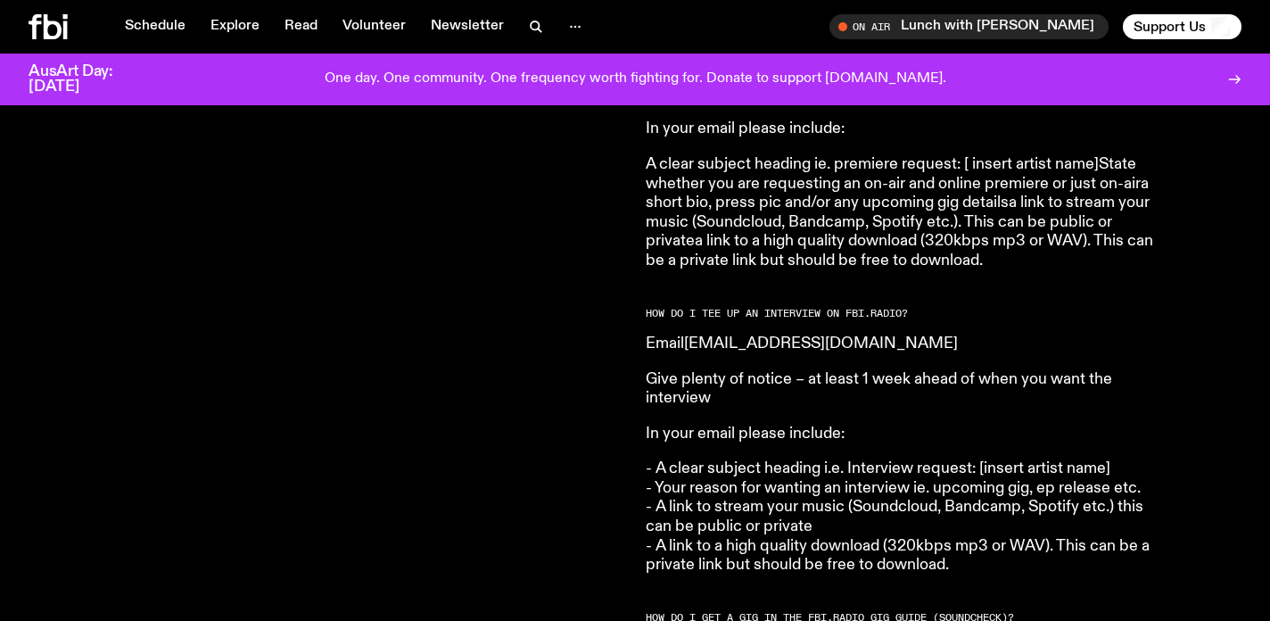
drag, startPoint x: 942, startPoint y: 315, endPoint x: 741, endPoint y: 331, distance: 201.3
click at [741, 334] on p "Email musicinterviews@fbiradio.com" at bounding box center [903, 344] width 514 height 20
click at [751, 424] on p "In your email please include:" at bounding box center [903, 434] width 514 height 20
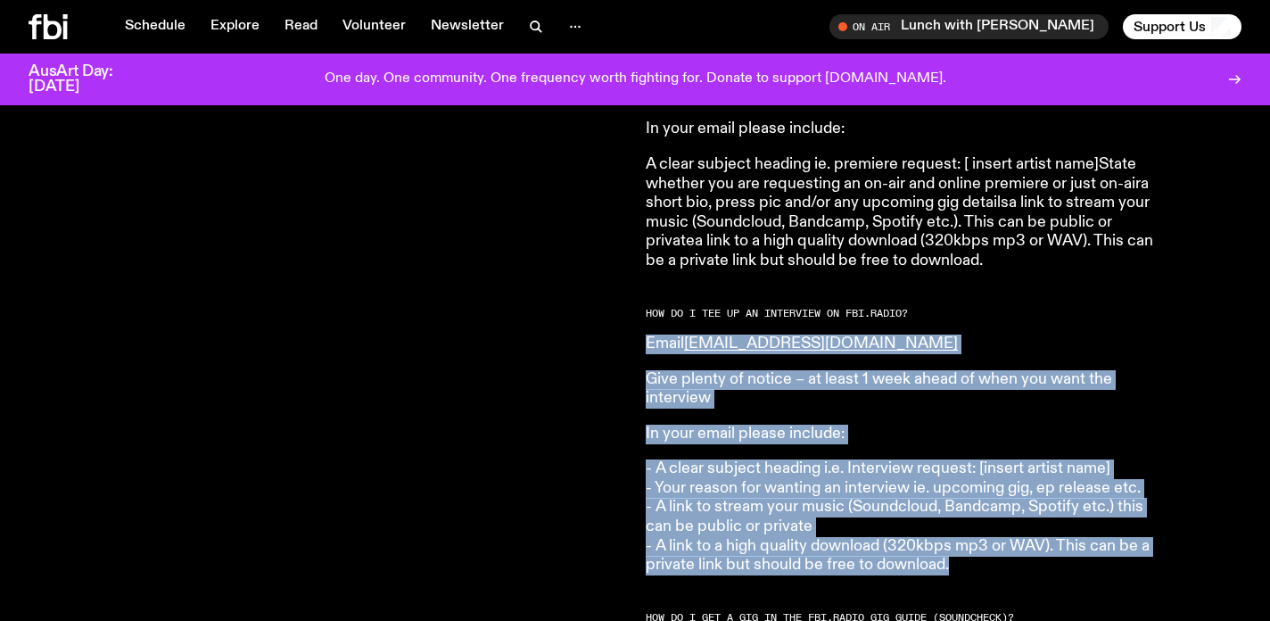
drag, startPoint x: 1000, startPoint y: 557, endPoint x: 641, endPoint y: 311, distance: 435.5
click at [641, 311] on div "Are you a musician, in a band, a producer, or DJ and want to send us your stuff…" at bounding box center [635, 191] width 1270 height 3031
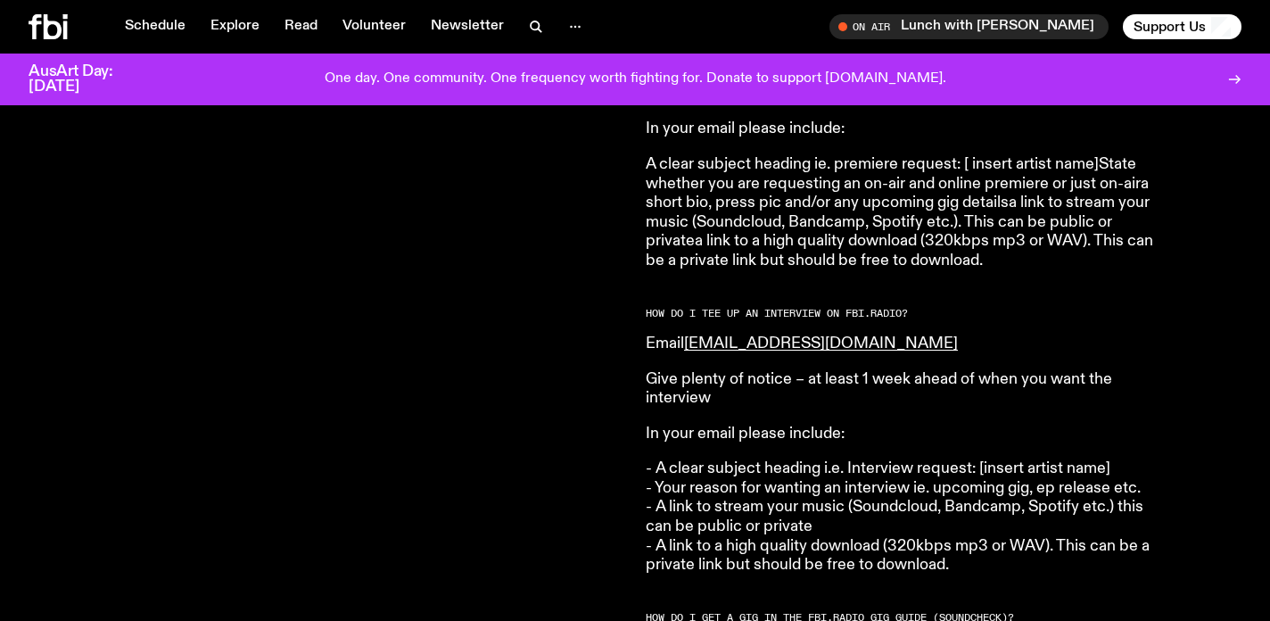
click at [694, 488] on p "- A clear subject heading i.e. Interview request: [insert artist name] - Your r…" at bounding box center [903, 517] width 514 height 116
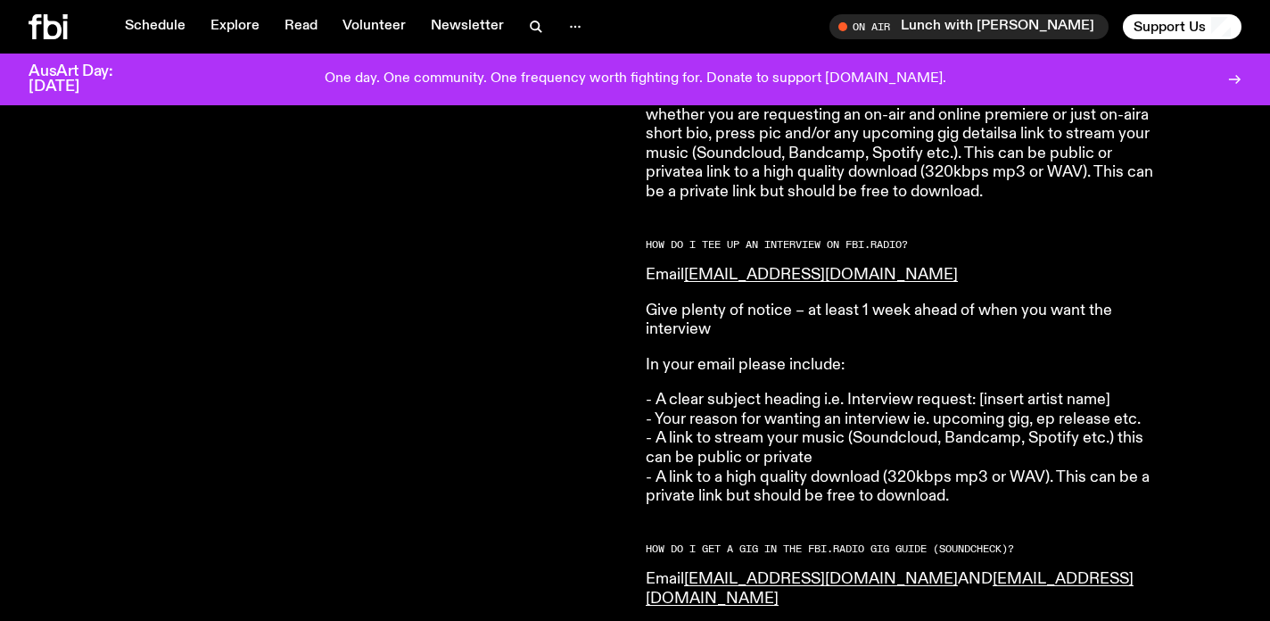
scroll to position [2103, 0]
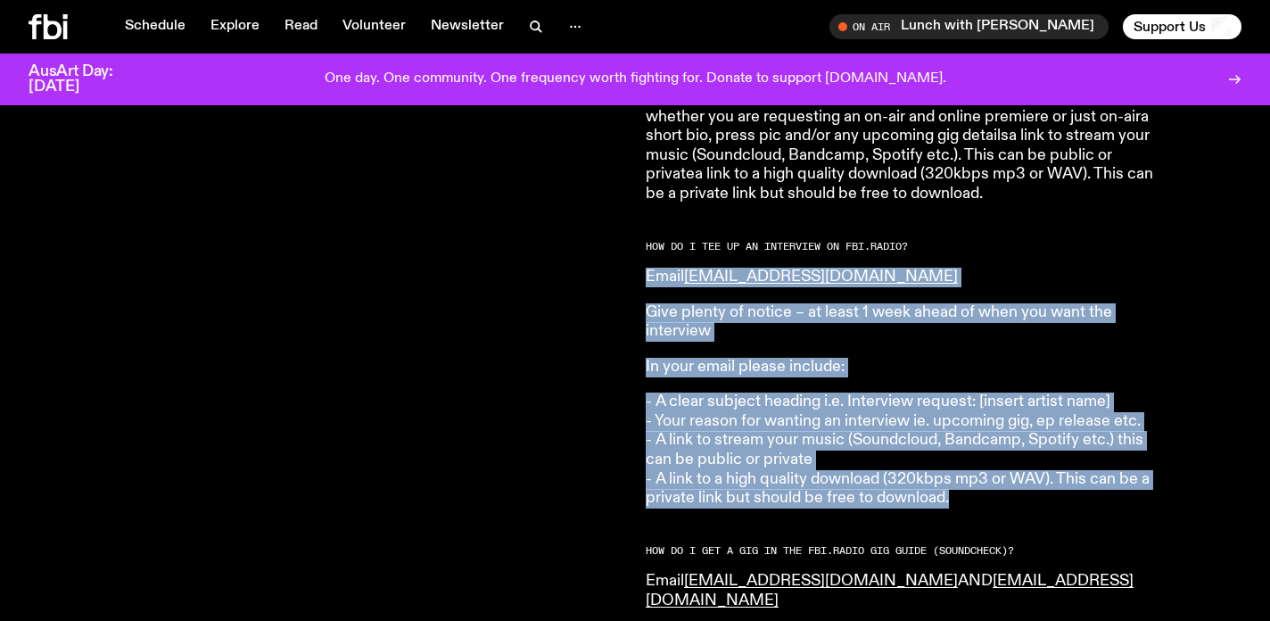
drag, startPoint x: 1010, startPoint y: 476, endPoint x: 650, endPoint y: 246, distance: 427.4
click at [650, 246] on article "HOW DO I SUBMIT MUSIC TO FBi.radio? Please submit your music to music@fbiradio.…" at bounding box center [903, 99] width 514 height 2938
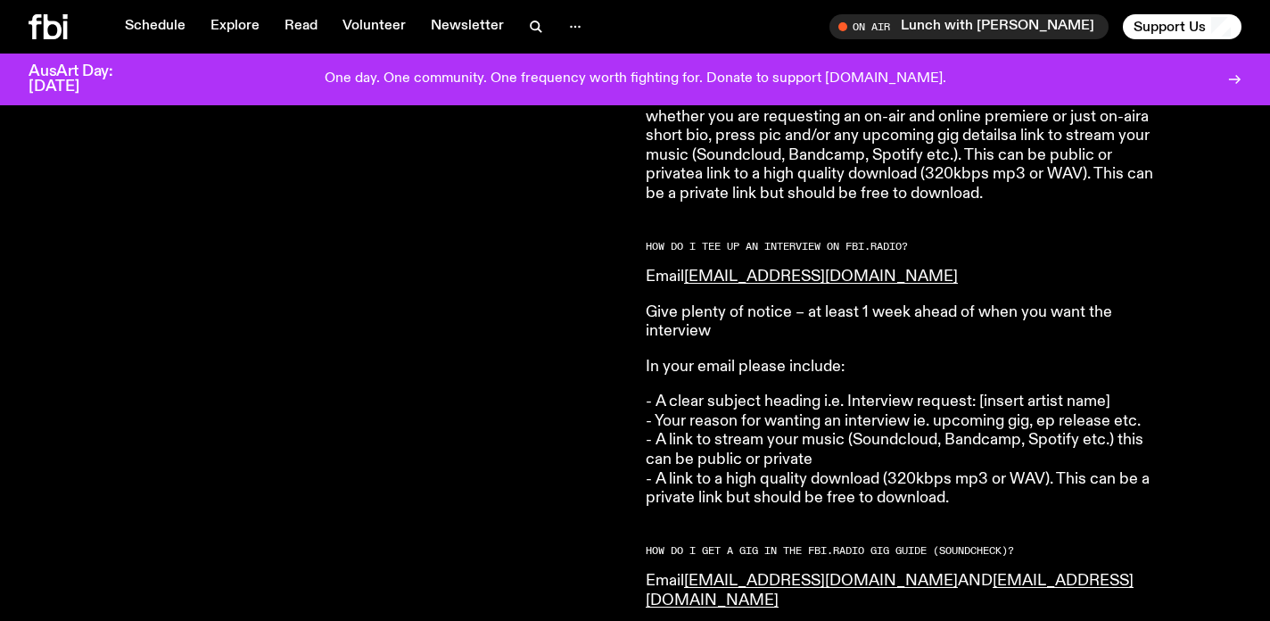
click at [750, 409] on p "- A clear subject heading i.e. Interview request: [insert artist name] - Your r…" at bounding box center [903, 450] width 514 height 116
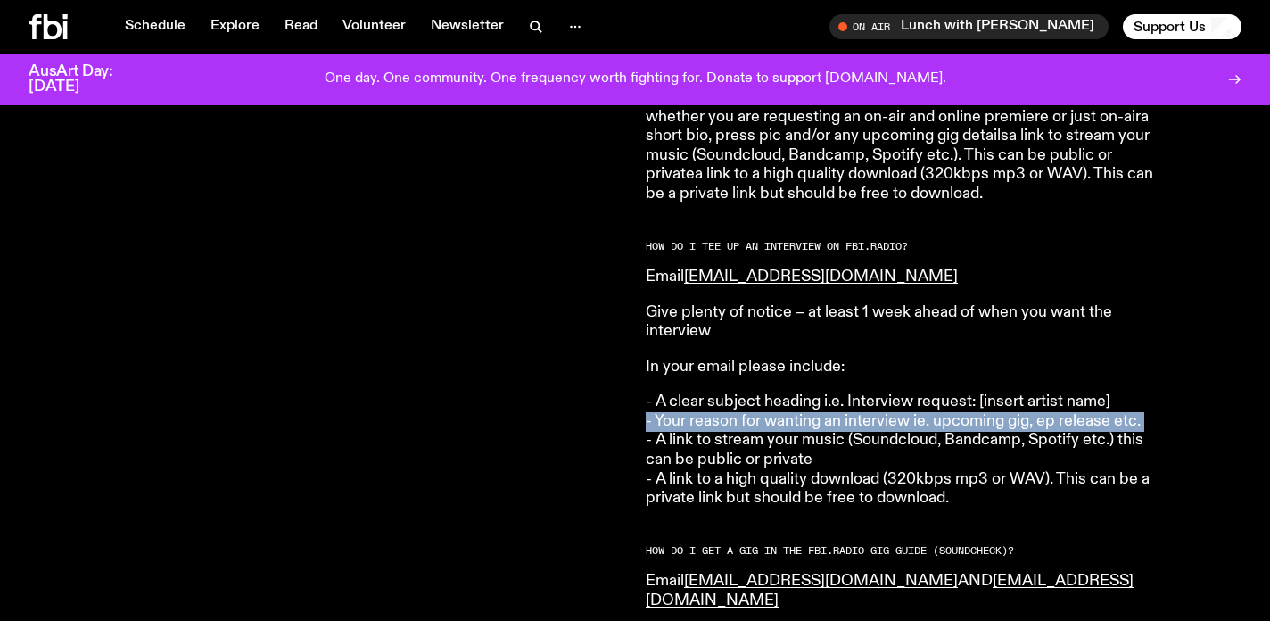
click at [750, 409] on p "- A clear subject heading i.e. Interview request: [insert artist name] - Your r…" at bounding box center [903, 450] width 514 height 116
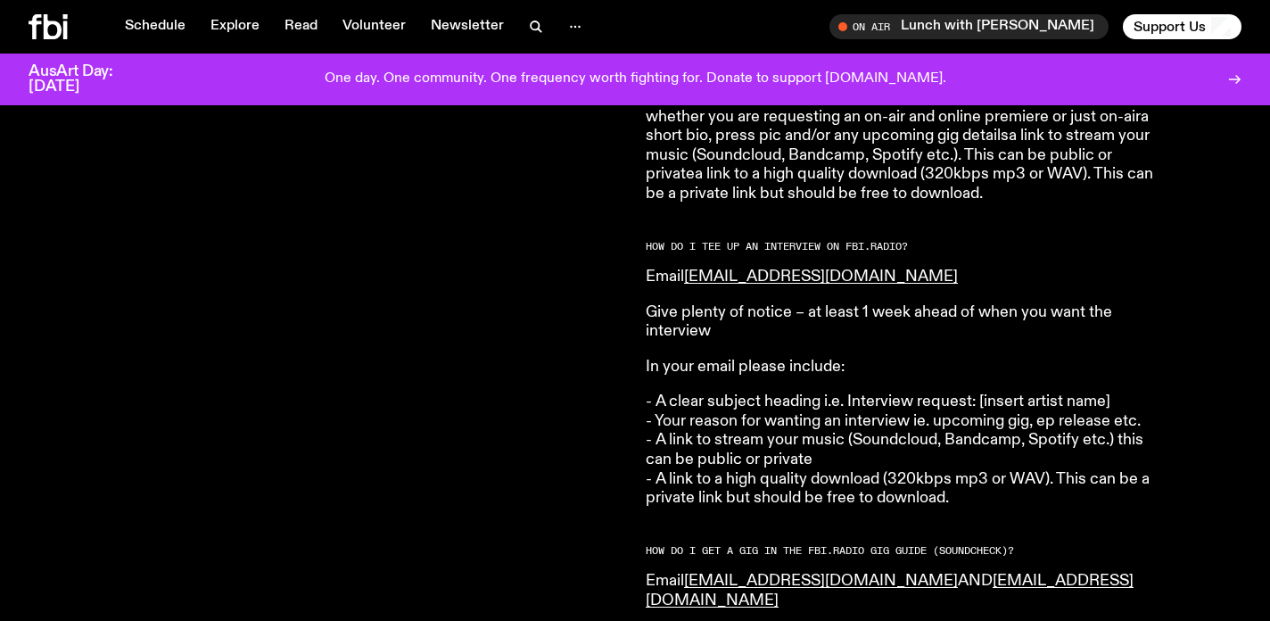
click at [758, 453] on p "- A clear subject heading i.e. Interview request: [insert artist name] - Your r…" at bounding box center [903, 450] width 514 height 116
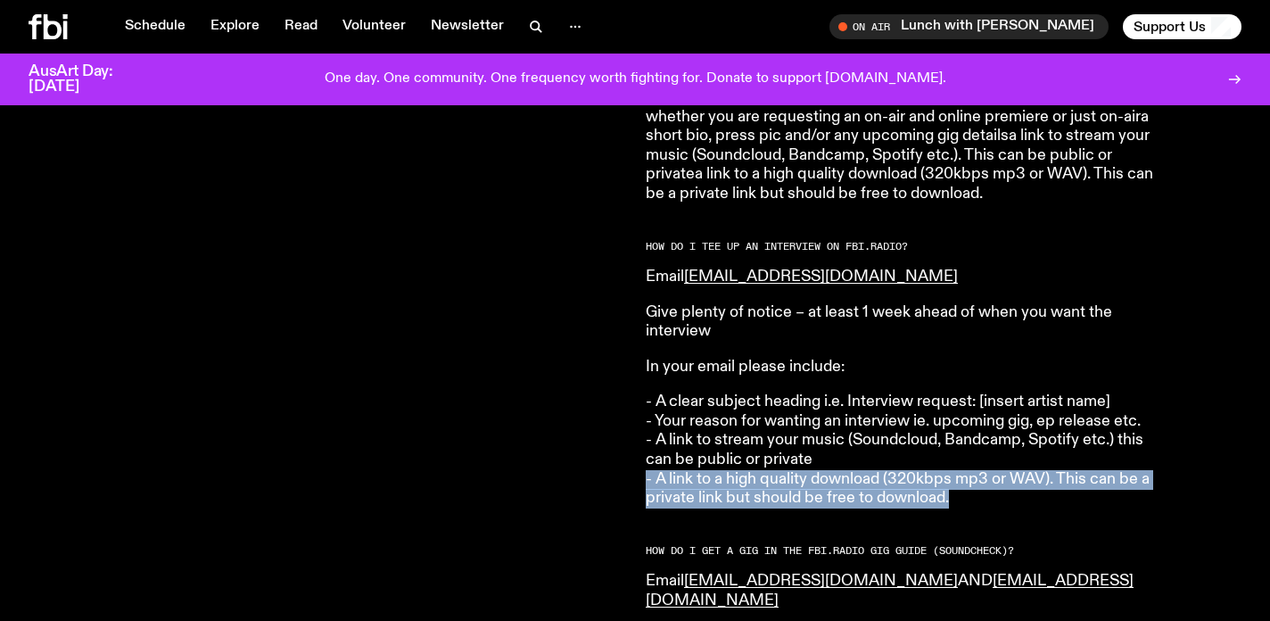
click at [758, 453] on p "- A clear subject heading i.e. Interview request: [insert artist name] - Your r…" at bounding box center [903, 450] width 514 height 116
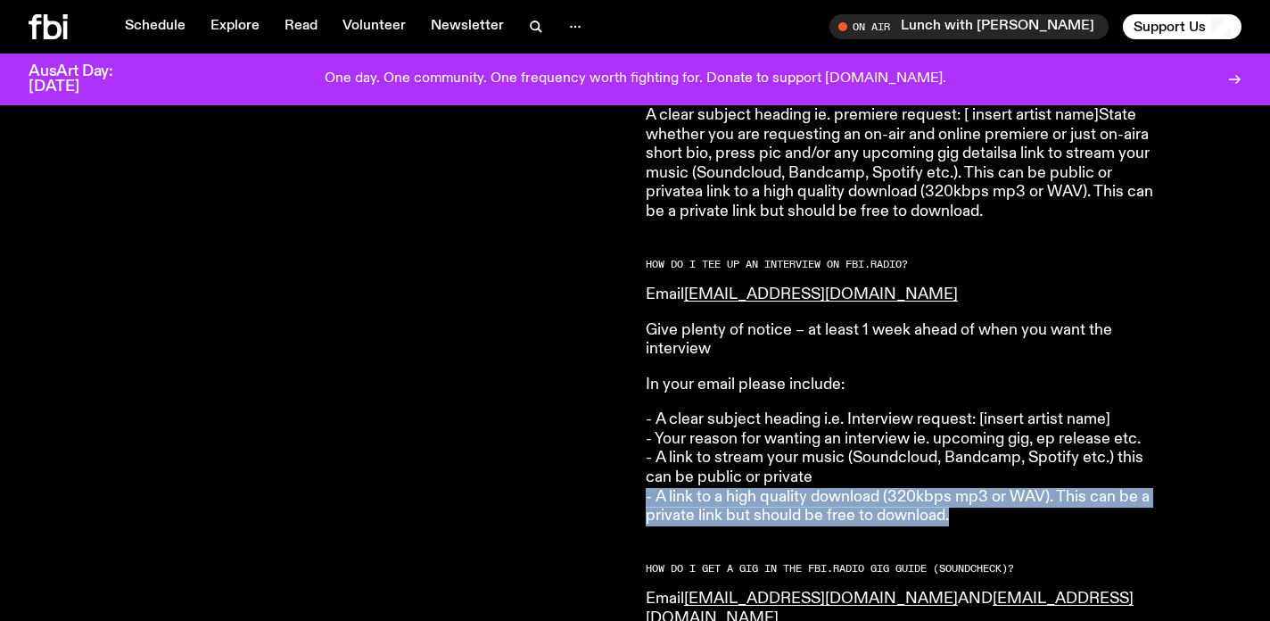
scroll to position [2073, 0]
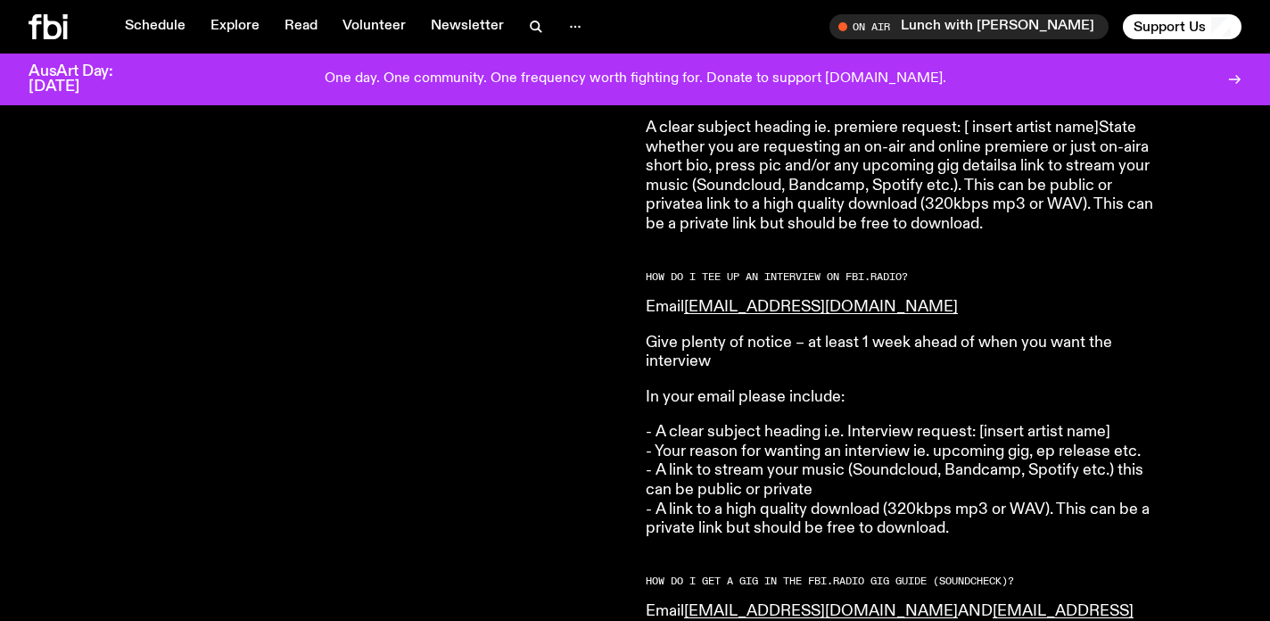
click at [906, 276] on article "HOW DO I SUBMIT MUSIC TO FBi.radio? Please submit your music to music@fbiradio.…" at bounding box center [903, 130] width 514 height 2938
drag, startPoint x: 921, startPoint y: 283, endPoint x: 688, endPoint y: 282, distance: 232.7
click at [688, 298] on p "Email musicinterviews@fbiradio.com" at bounding box center [903, 308] width 514 height 20
copy link "musicinterviews@fbiradio.com"
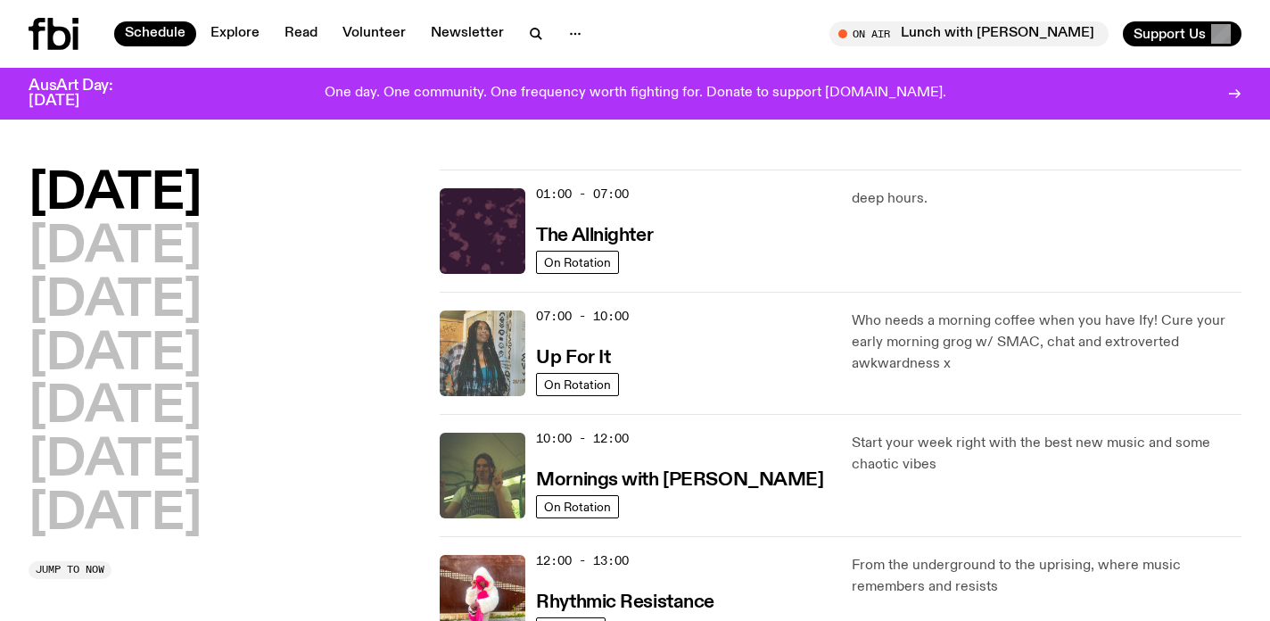
click at [470, 349] on img at bounding box center [483, 353] width 86 height 86
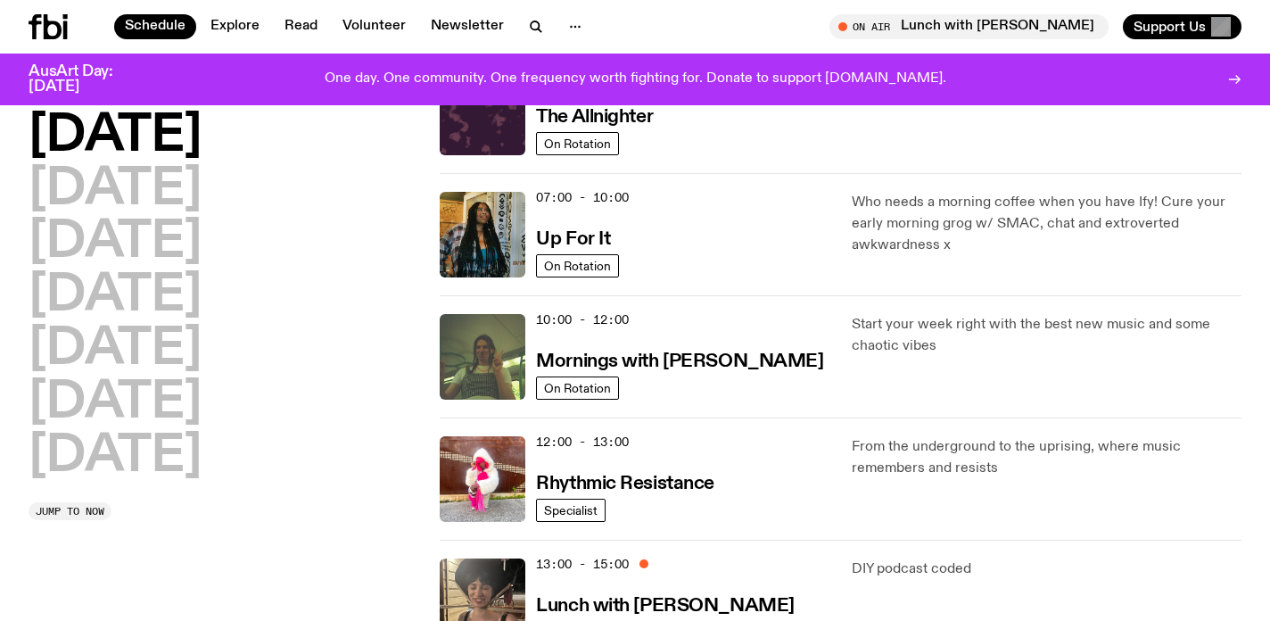
scroll to position [128, 0]
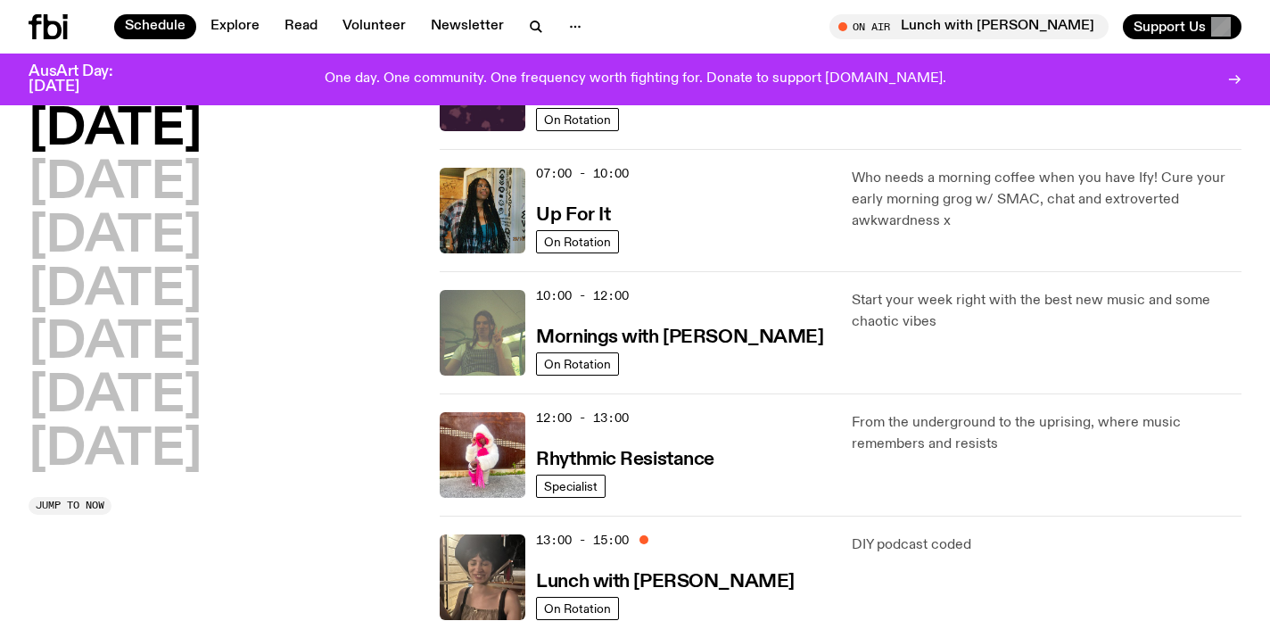
click at [505, 338] on img at bounding box center [483, 333] width 86 height 86
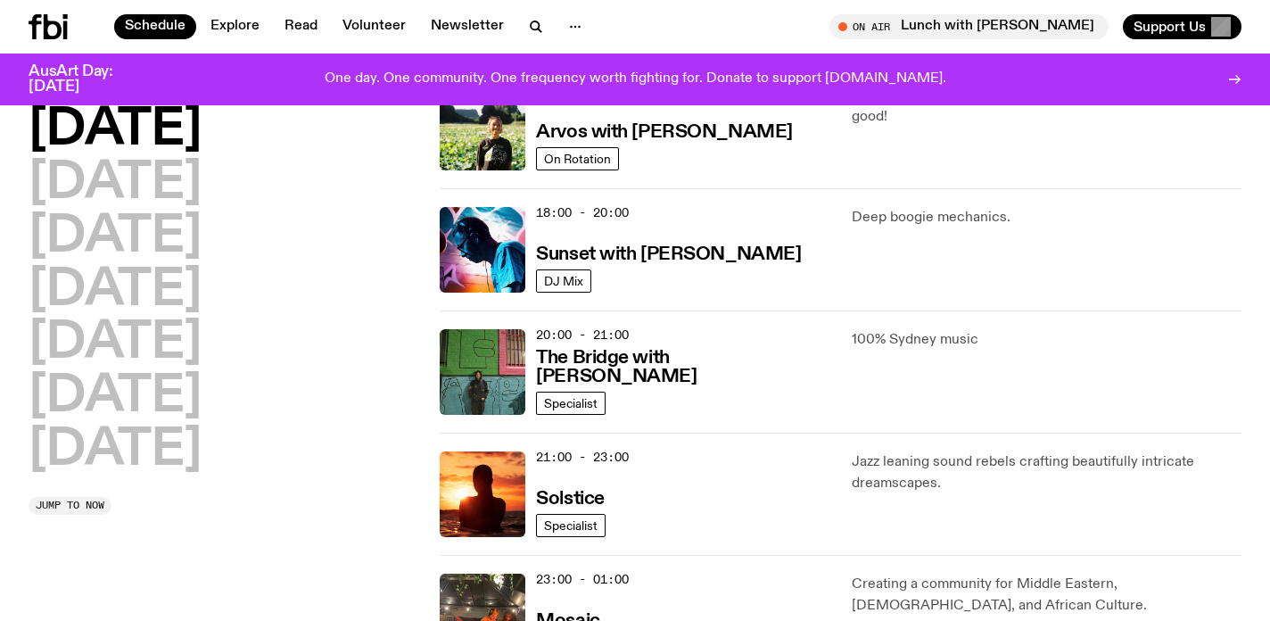
scroll to position [704, 0]
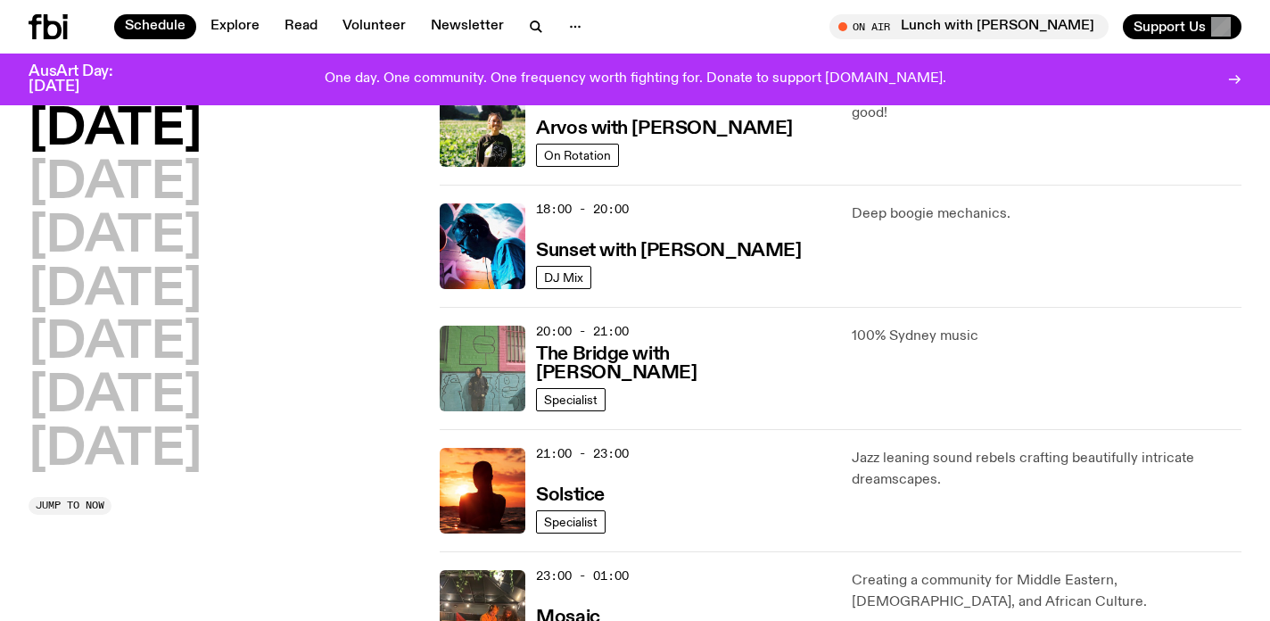
click at [492, 357] on img at bounding box center [483, 368] width 86 height 86
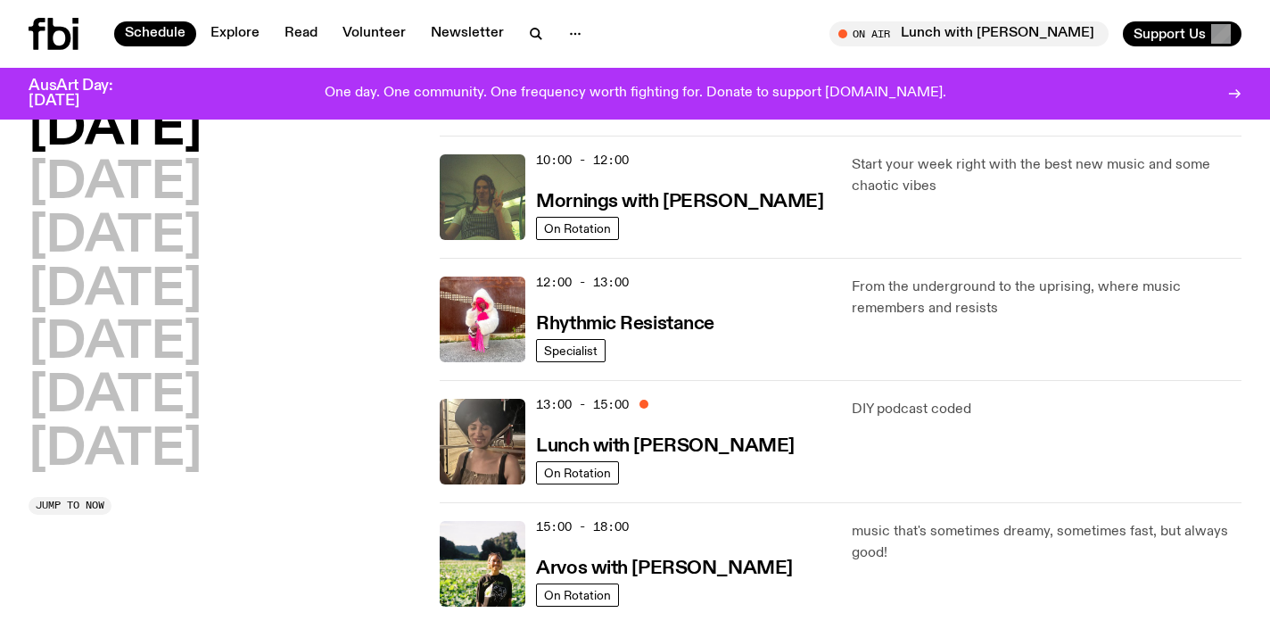
scroll to position [0, 0]
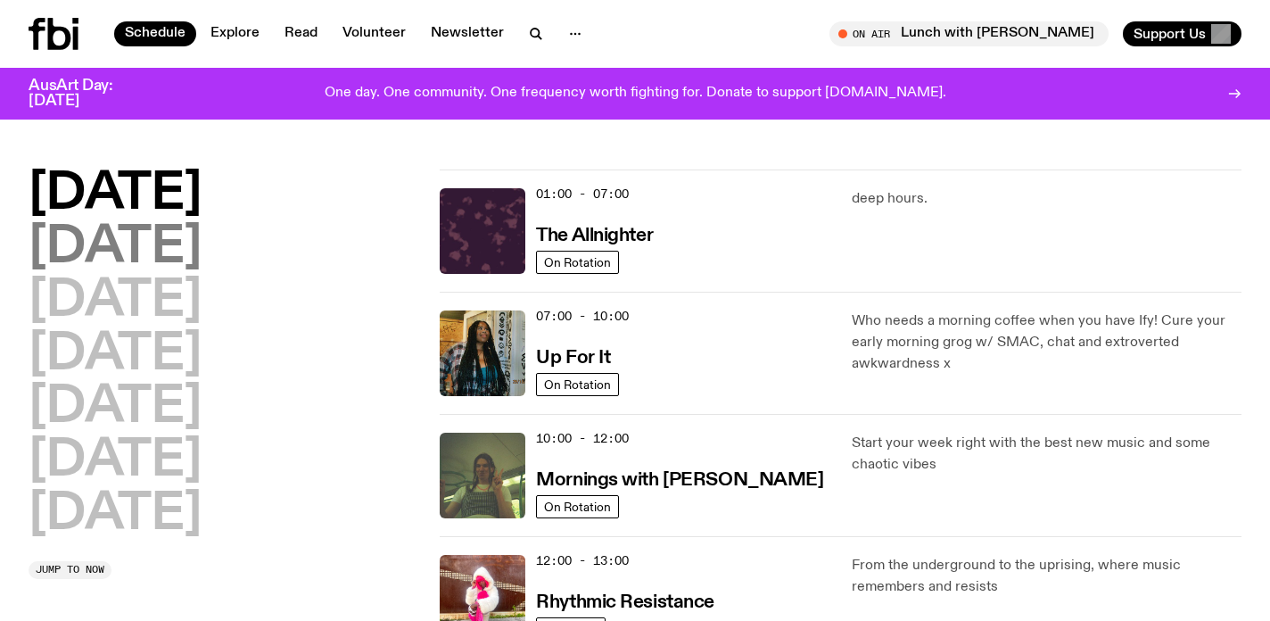
click at [173, 231] on h2 "Tuesday" at bounding box center [115, 248] width 173 height 50
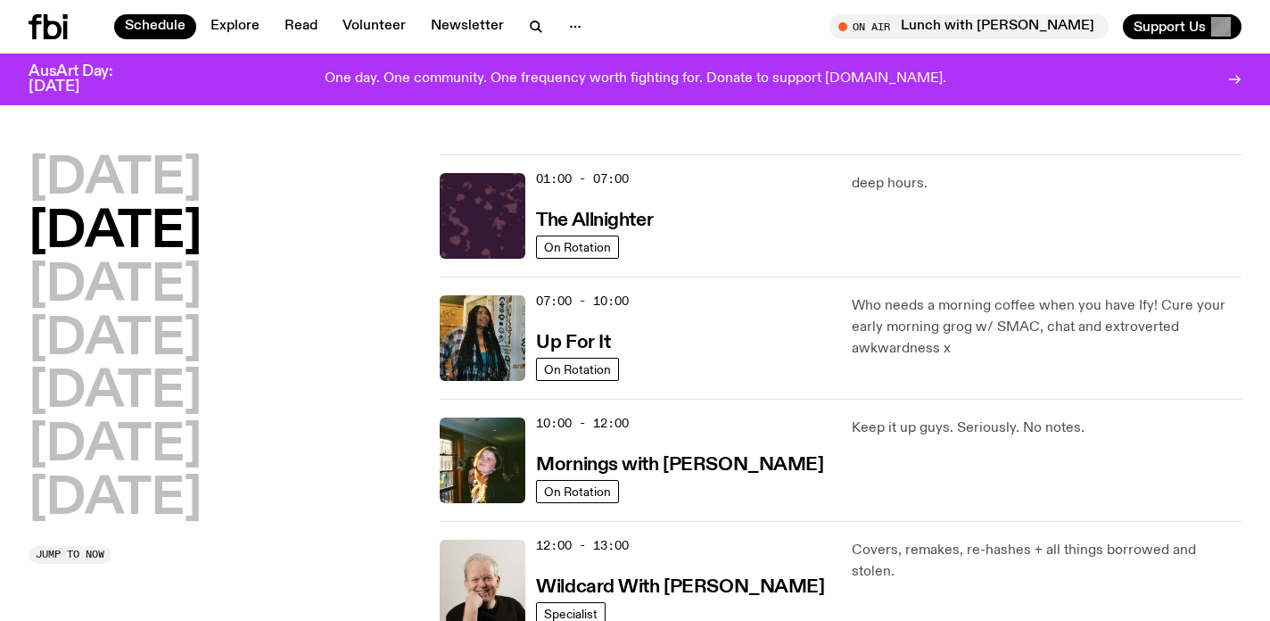
scroll to position [50, 0]
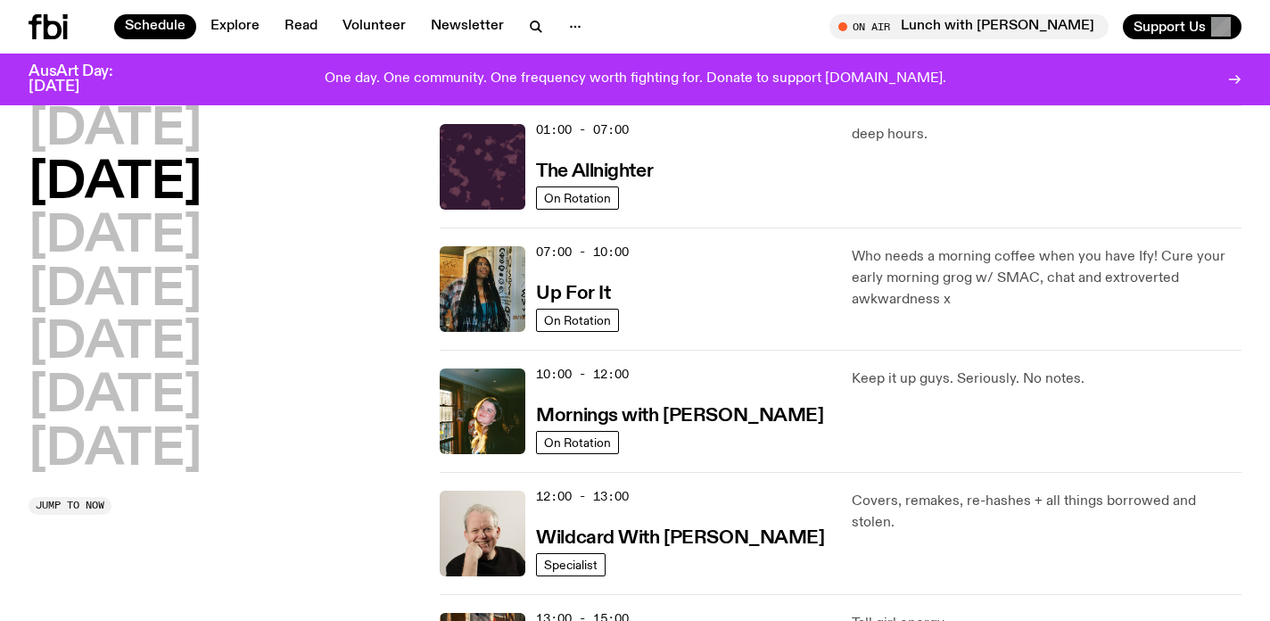
click at [198, 185] on h2 "Tuesday" at bounding box center [115, 184] width 173 height 50
click at [194, 132] on h2 "Monday" at bounding box center [115, 130] width 173 height 50
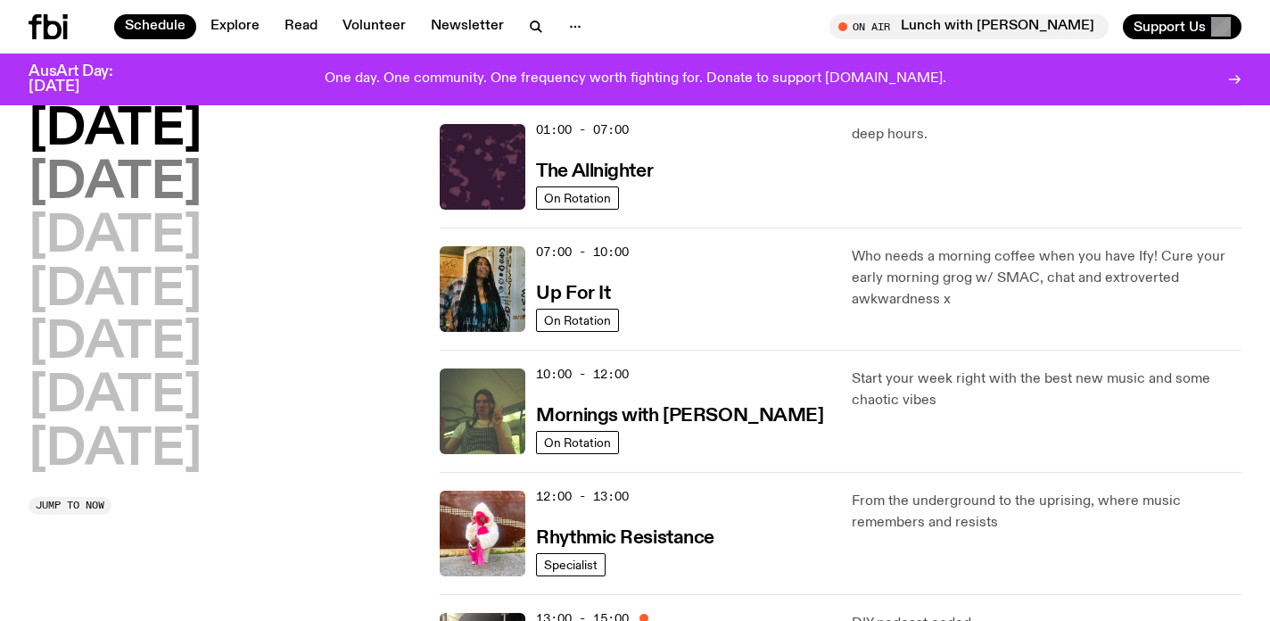
click at [177, 190] on h2 "Tuesday" at bounding box center [115, 184] width 173 height 50
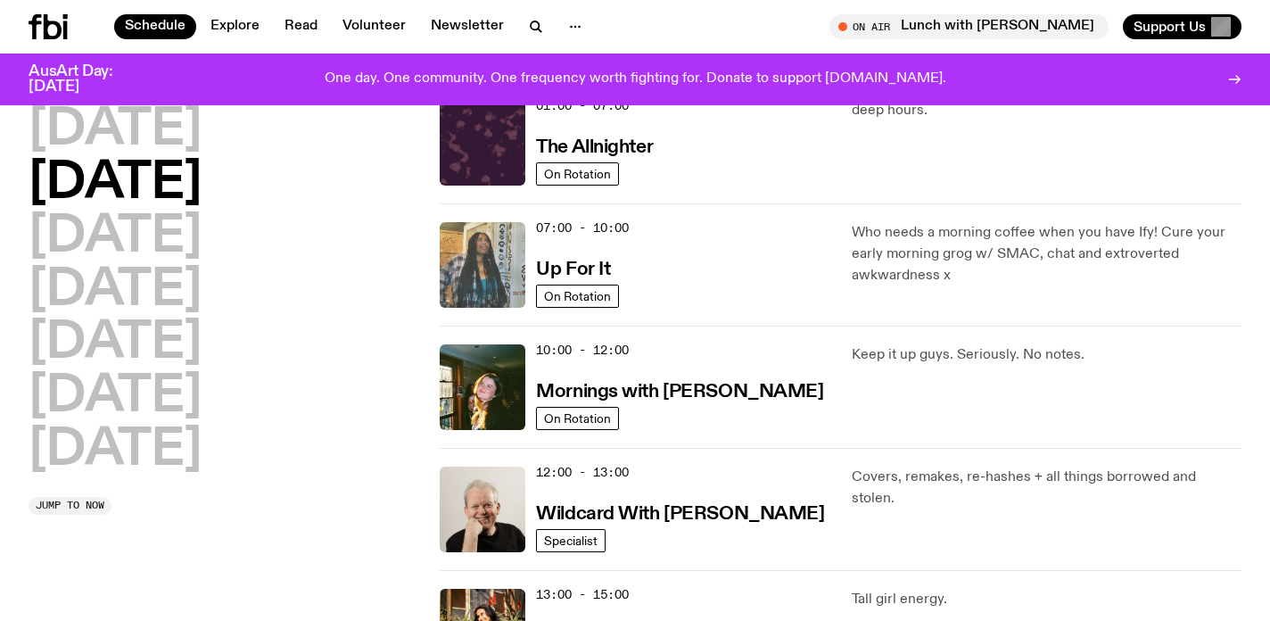
scroll to position [75, 0]
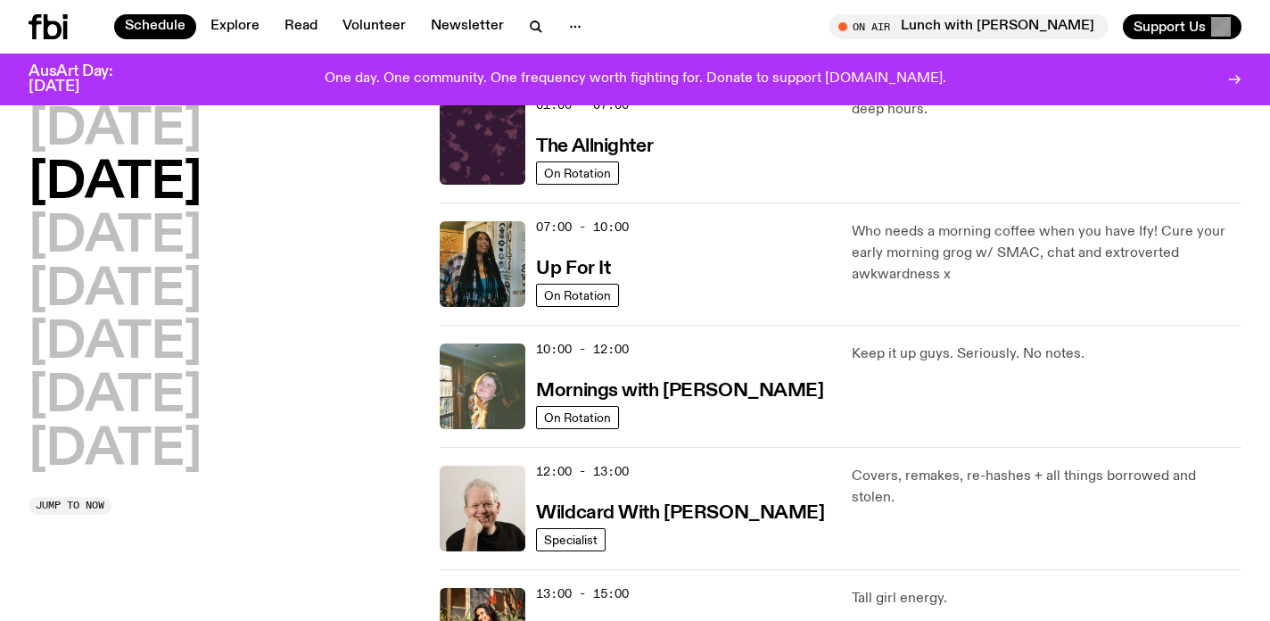
click at [492, 368] on img at bounding box center [483, 386] width 86 height 86
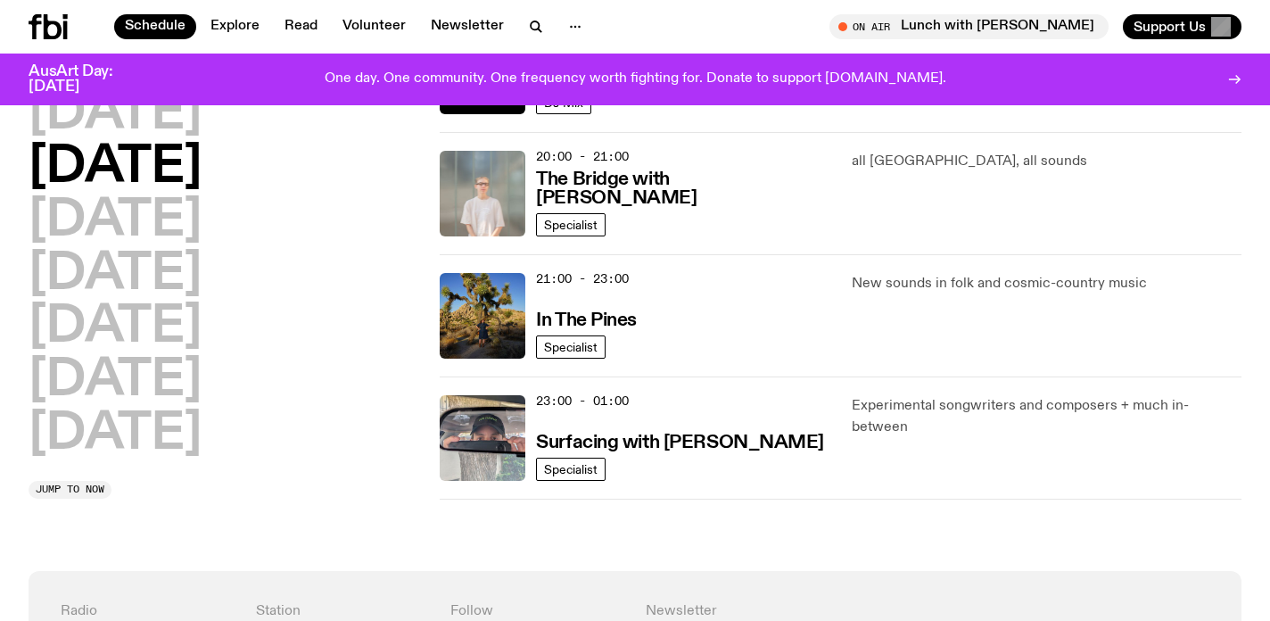
scroll to position [885, 0]
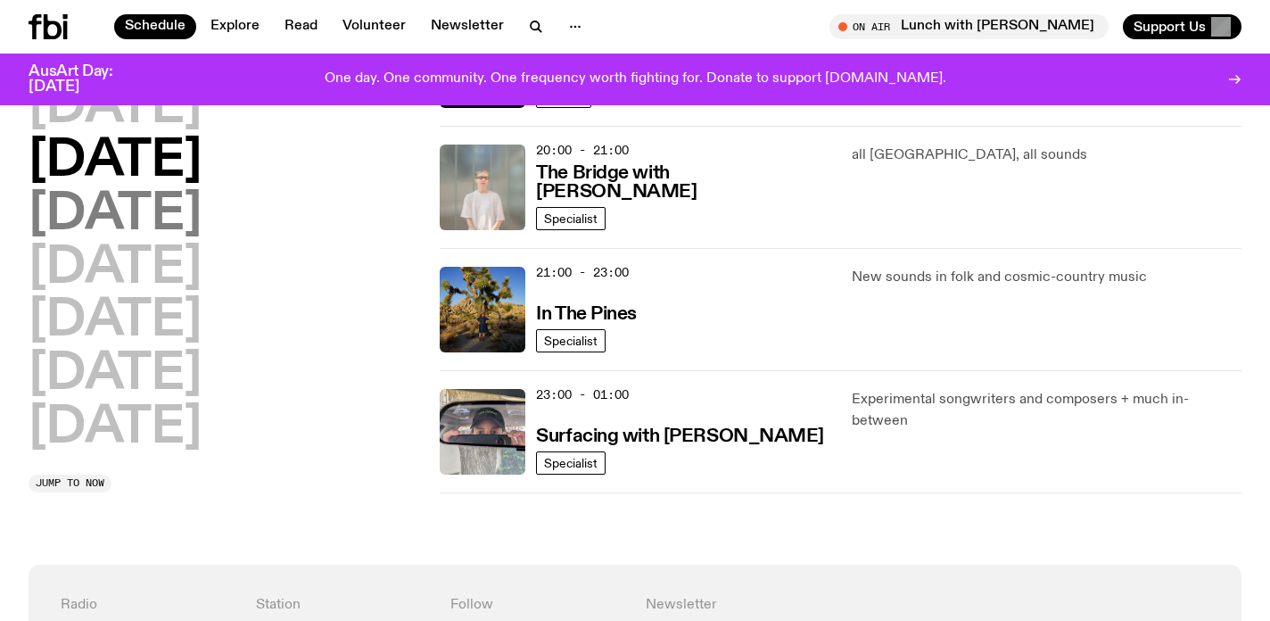
click at [147, 226] on h2 "Wednesday" at bounding box center [115, 215] width 173 height 50
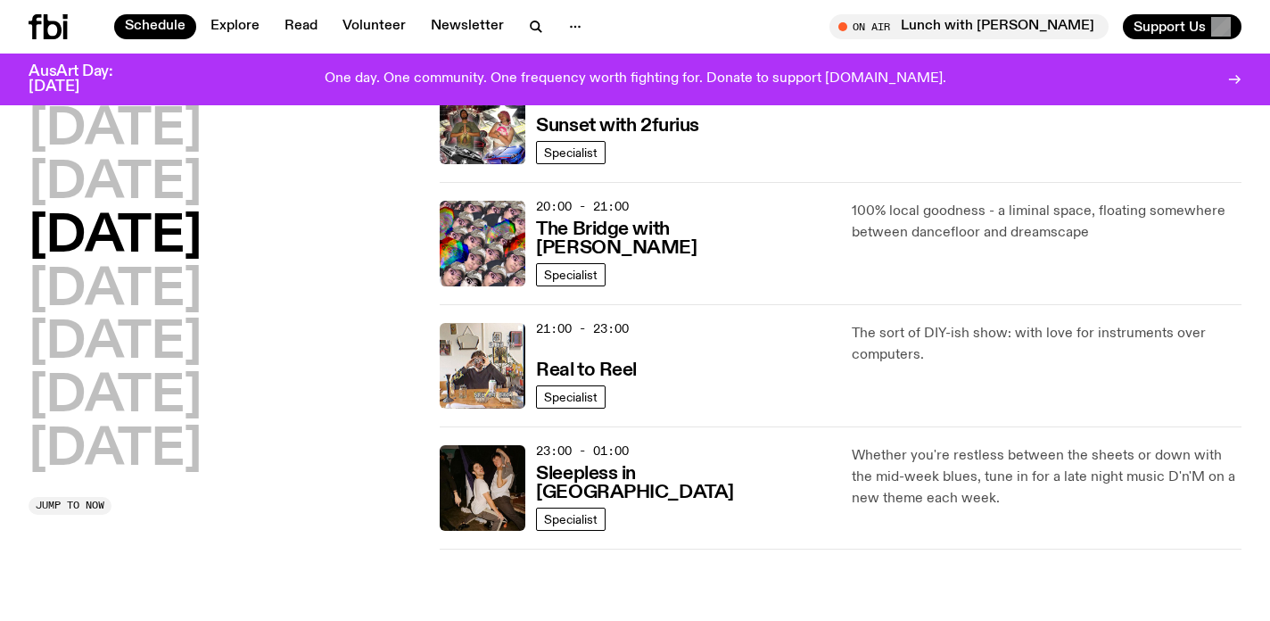
scroll to position [832, 0]
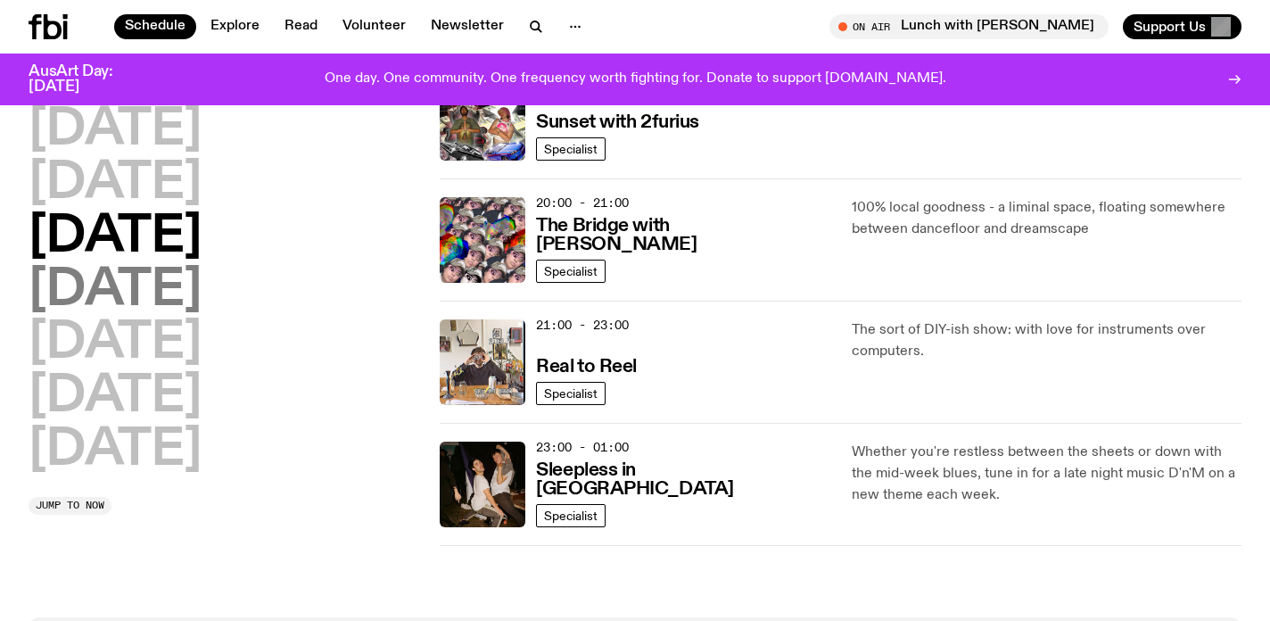
click at [186, 284] on h2 "Thursday" at bounding box center [115, 291] width 173 height 50
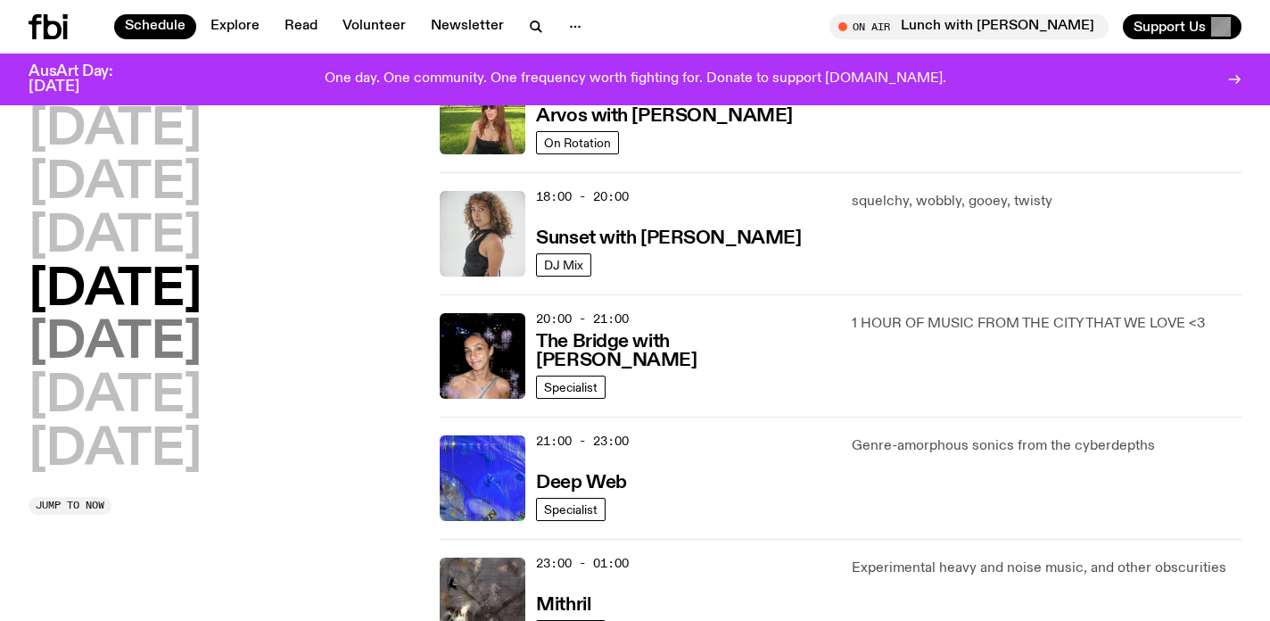
click at [115, 350] on h2 "Friday" at bounding box center [115, 343] width 173 height 50
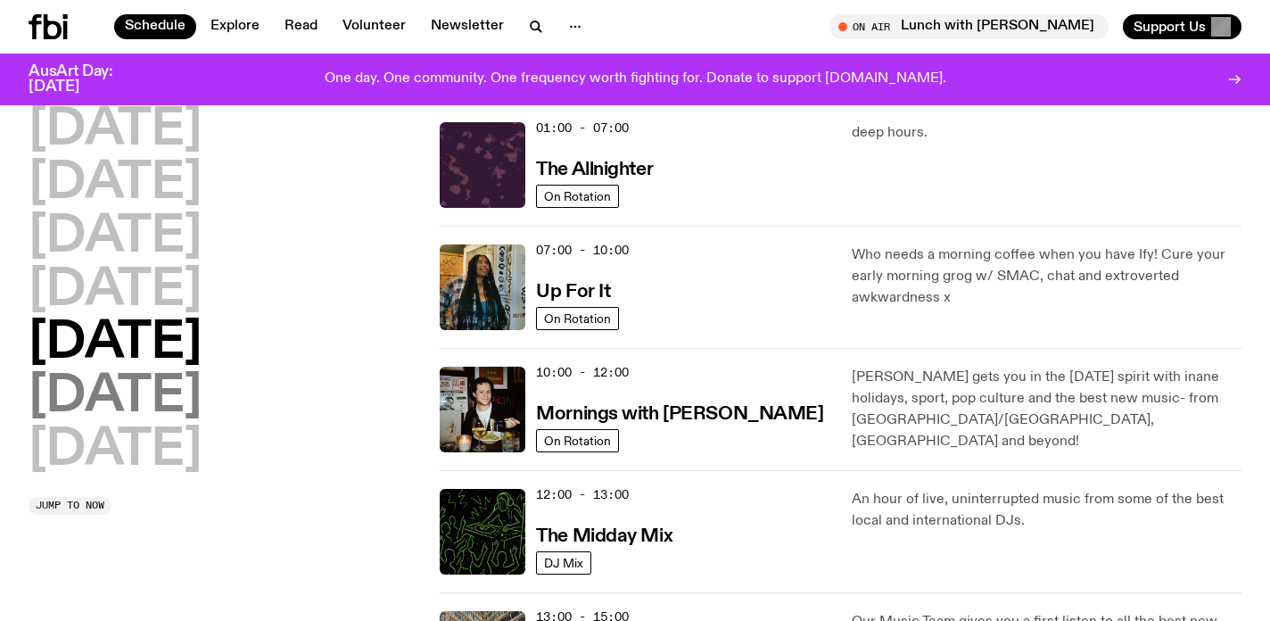
scroll to position [50, 0]
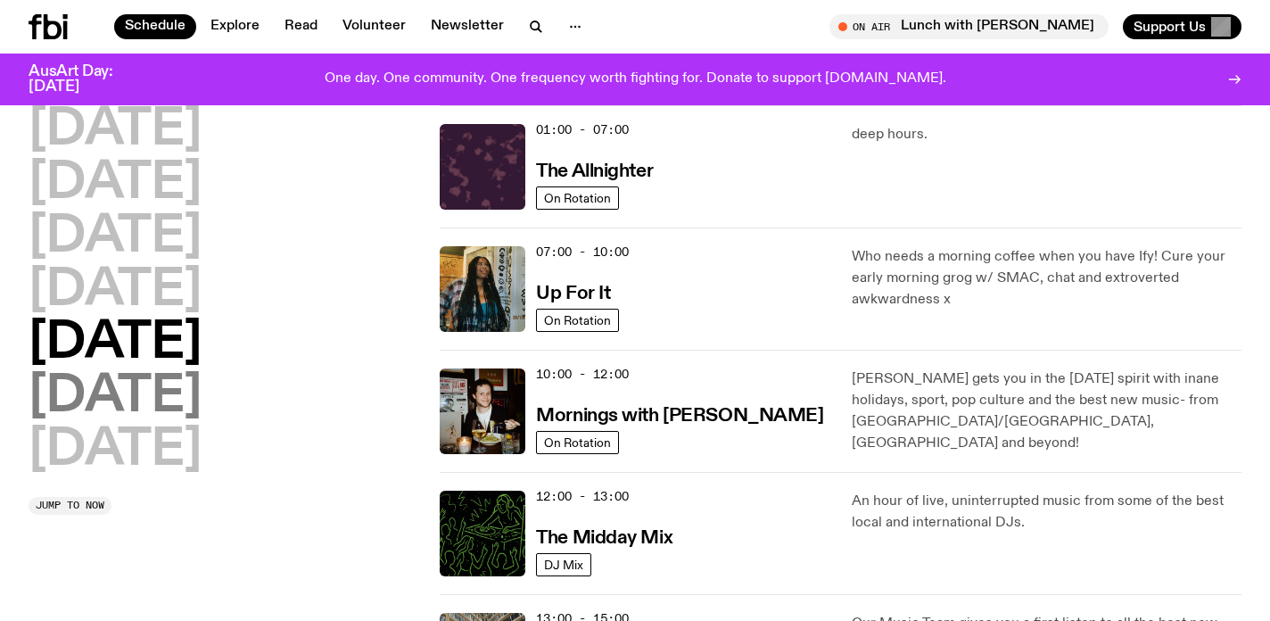
click at [169, 392] on h2 "Saturday" at bounding box center [115, 397] width 173 height 50
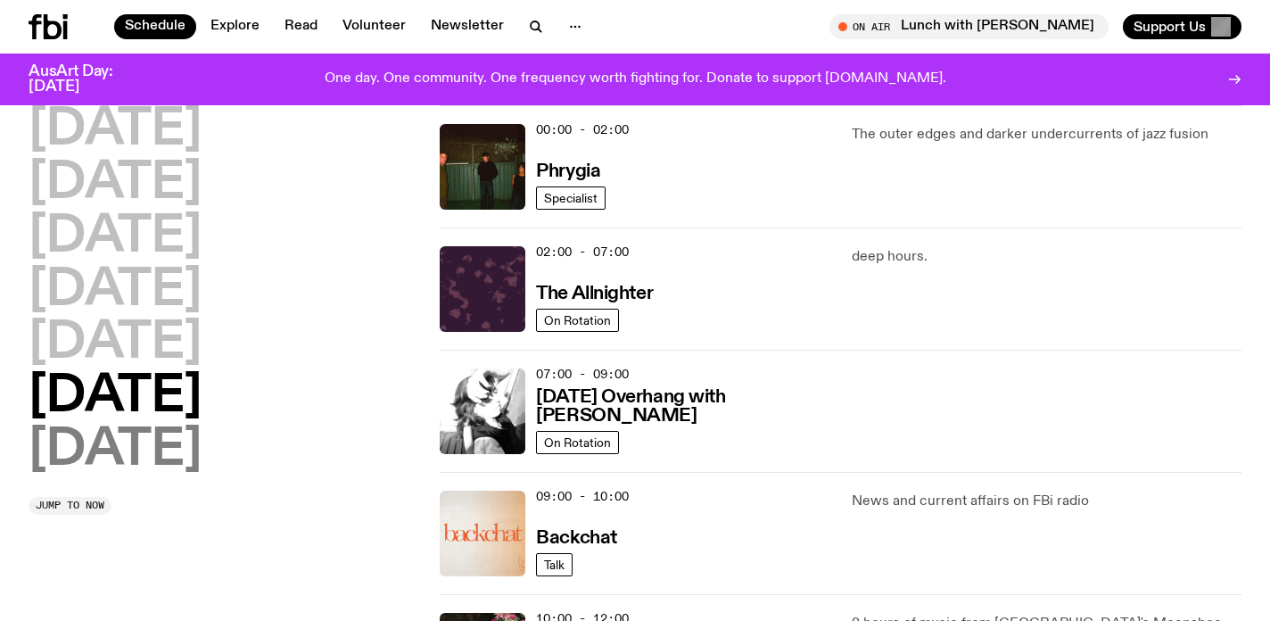
click at [167, 432] on h2 "Sunday" at bounding box center [115, 450] width 173 height 50
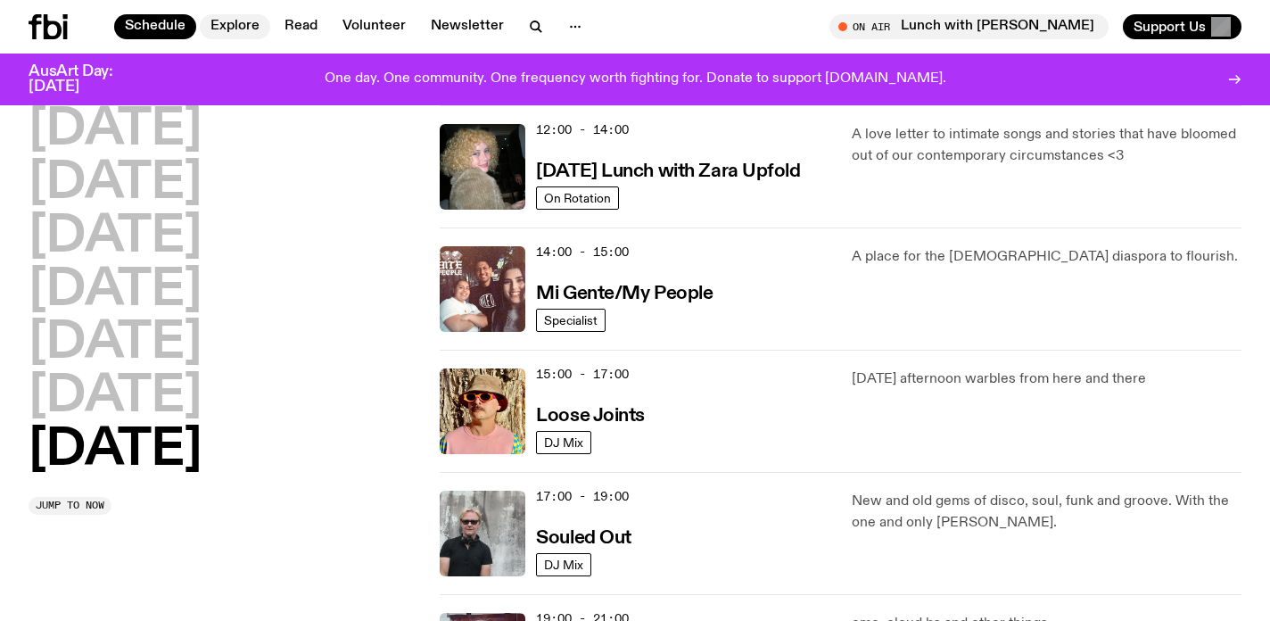
scroll to position [613, 0]
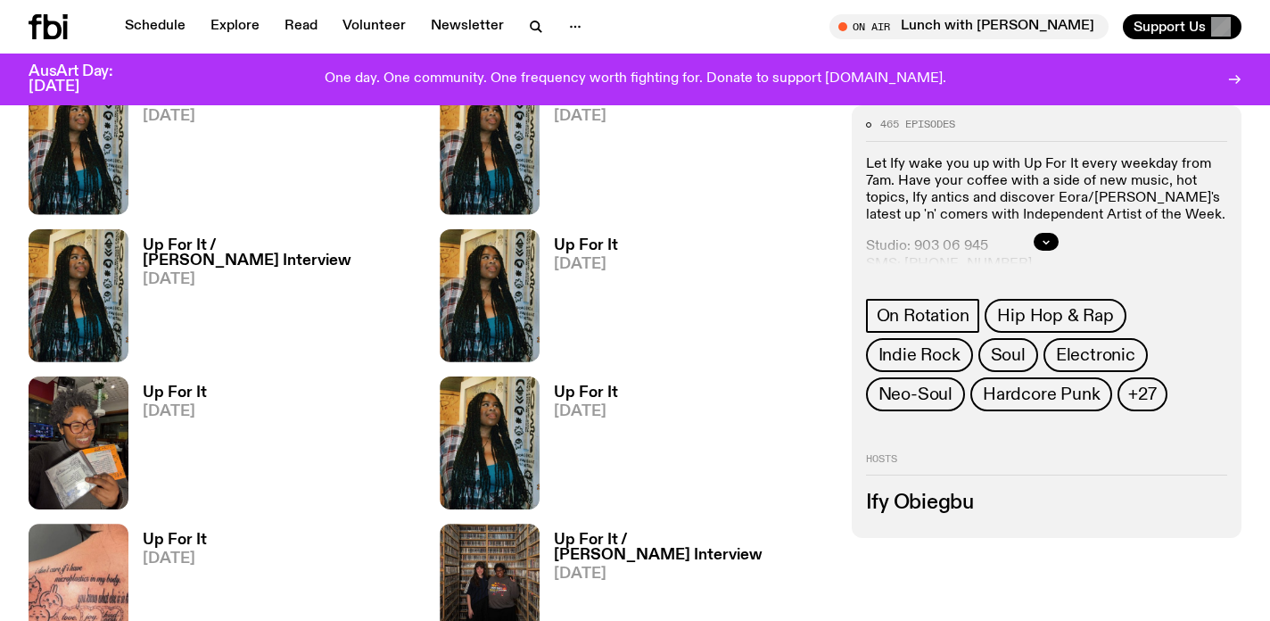
scroll to position [738, 0]
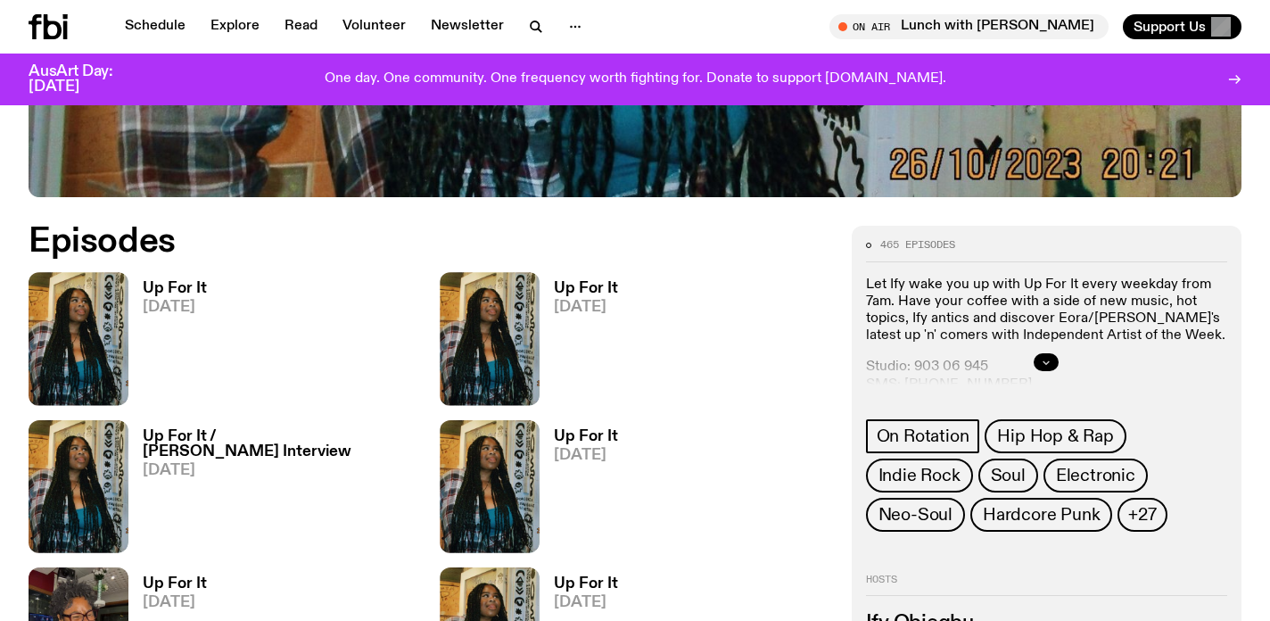
click at [1049, 364] on icon "button" at bounding box center [1046, 362] width 11 height 11
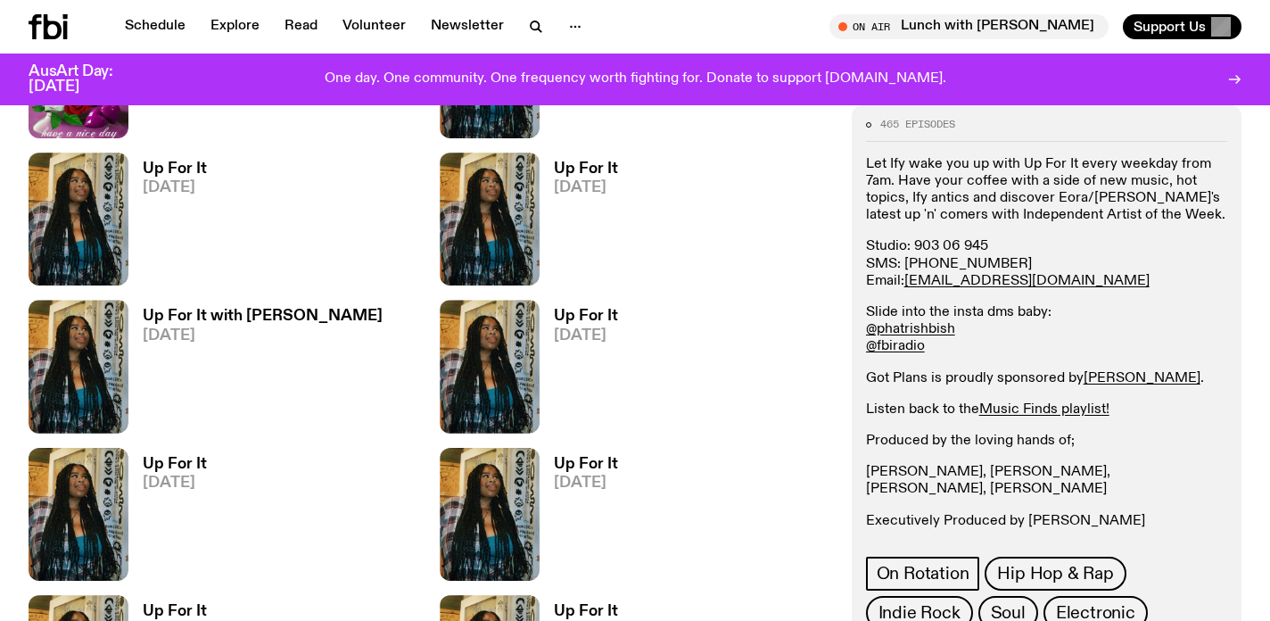
scroll to position [2990, 0]
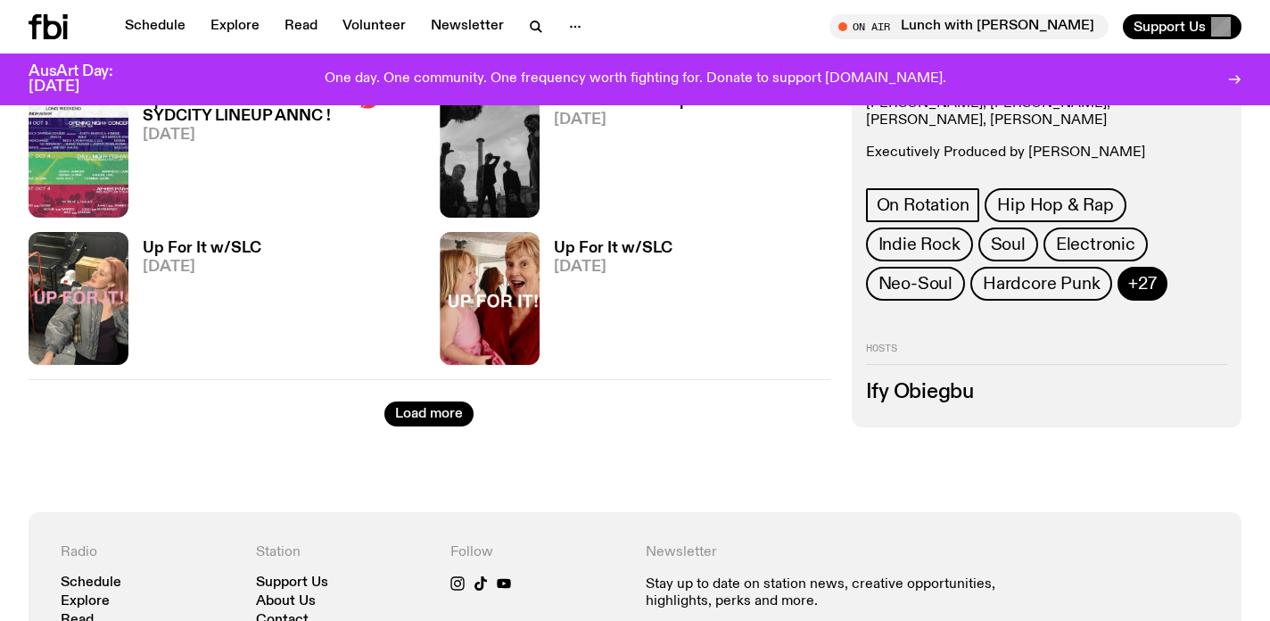
click at [1146, 277] on span "+27" at bounding box center [1142, 283] width 28 height 20
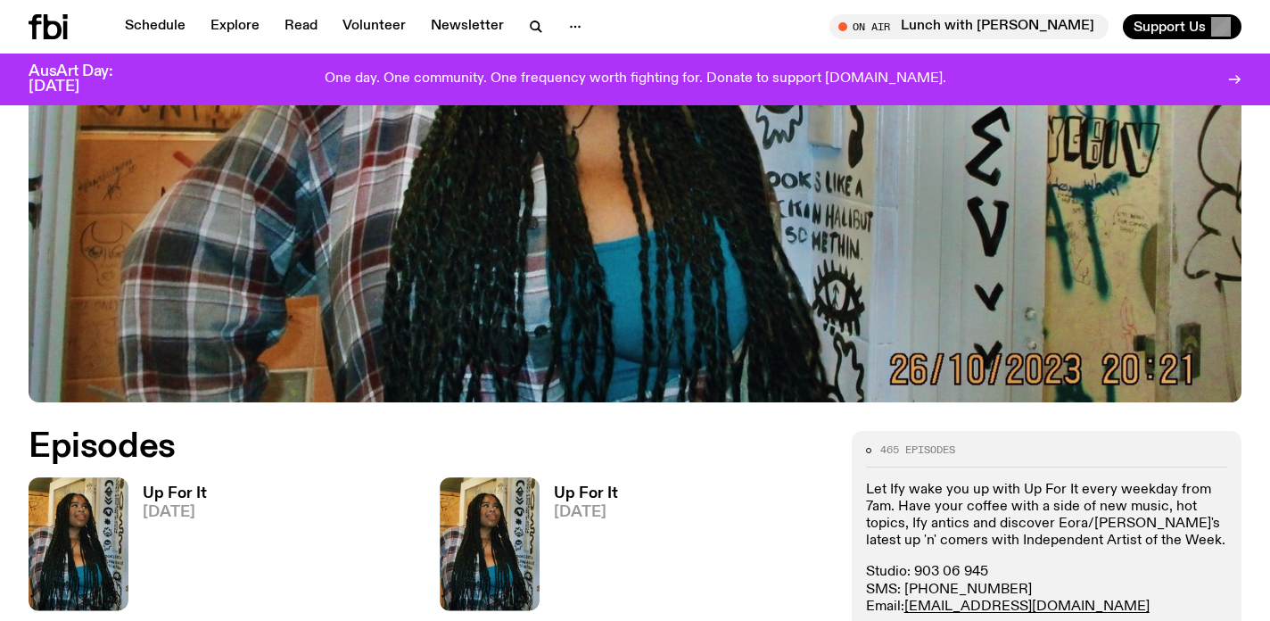
scroll to position [0, 0]
